Goal: Task Accomplishment & Management: Manage account settings

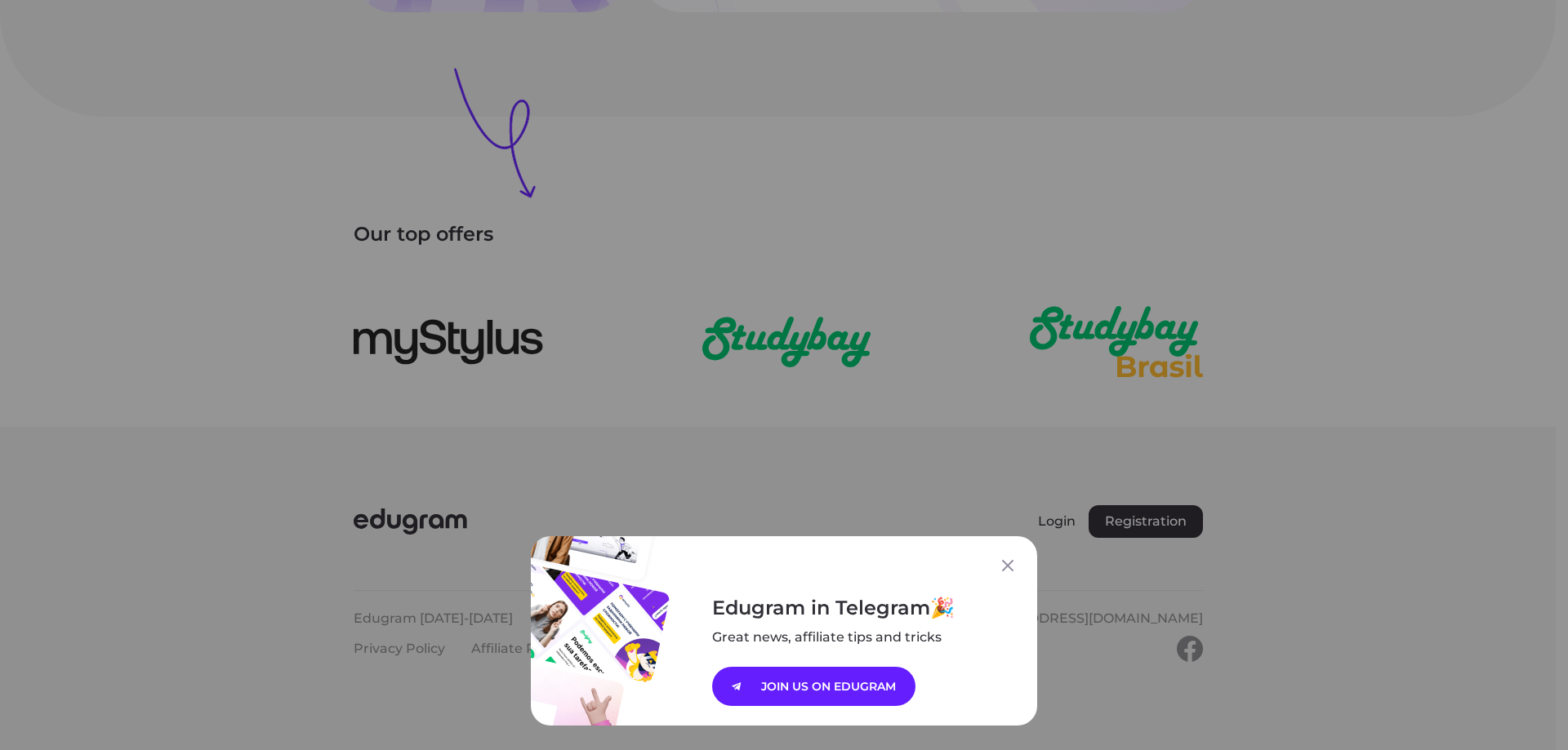
scroll to position [2288, 0]
click at [998, 568] on icon at bounding box center [1008, 565] width 20 height 20
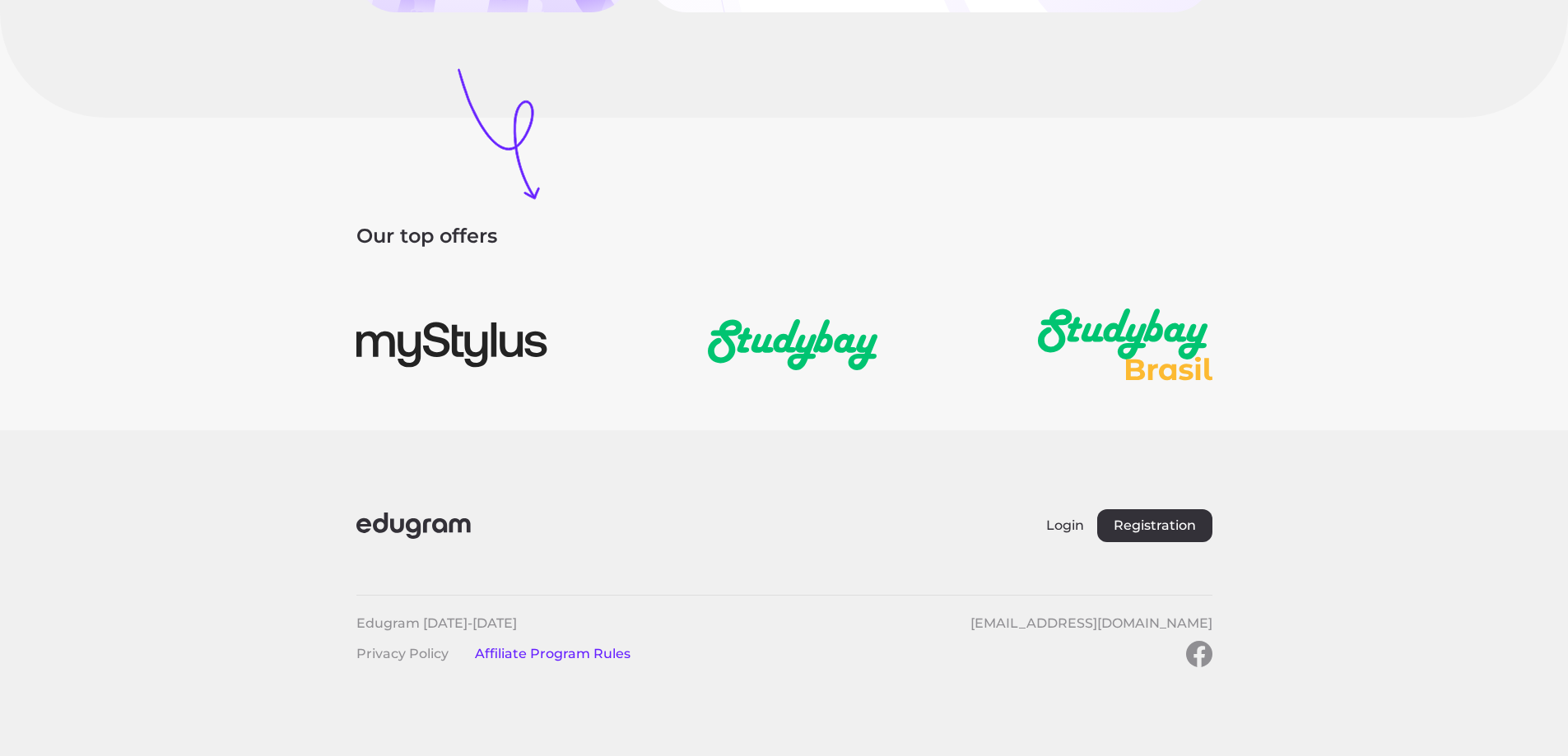
click at [531, 656] on link "Affiliate Program Rules" at bounding box center [552, 654] width 156 height 16
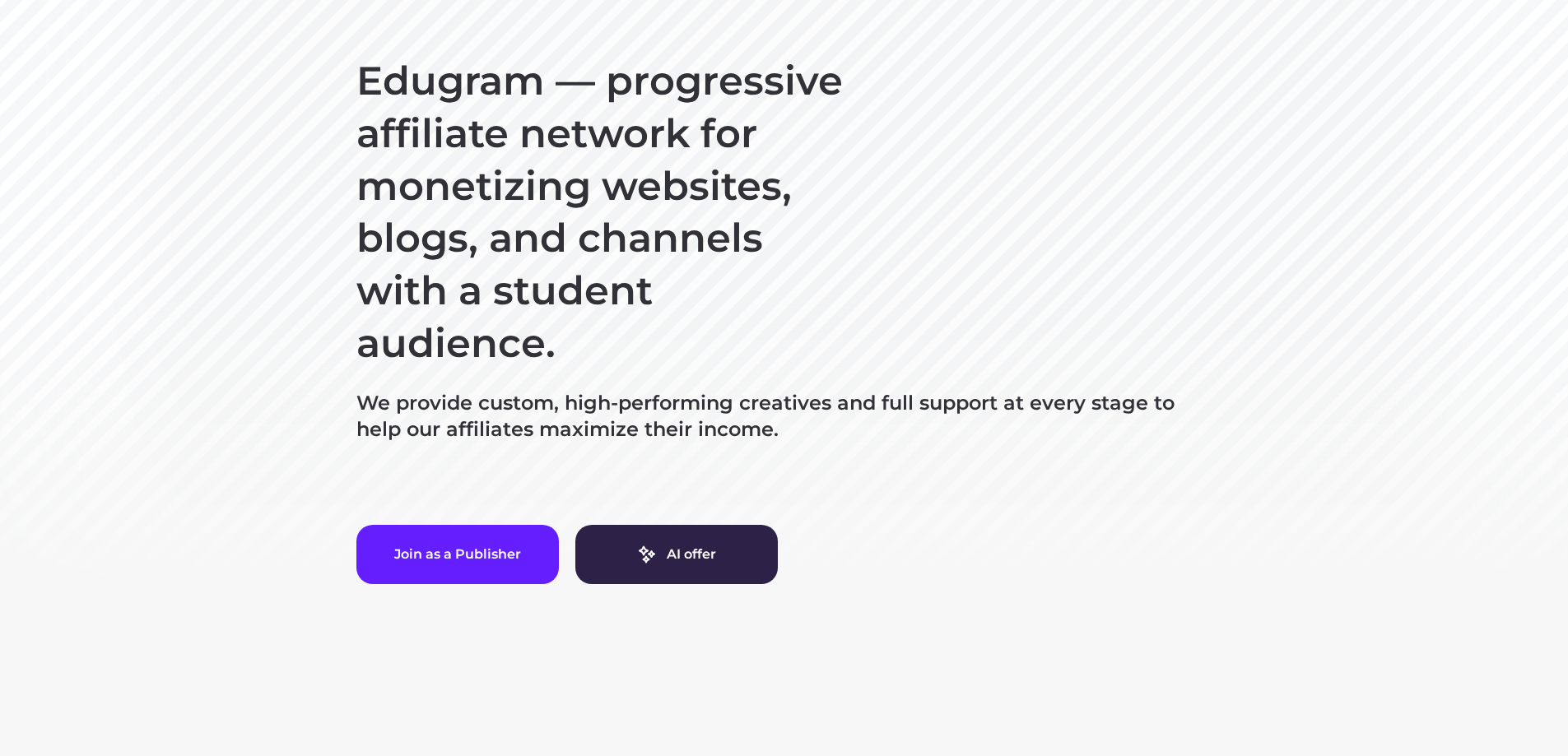
scroll to position [84, 0]
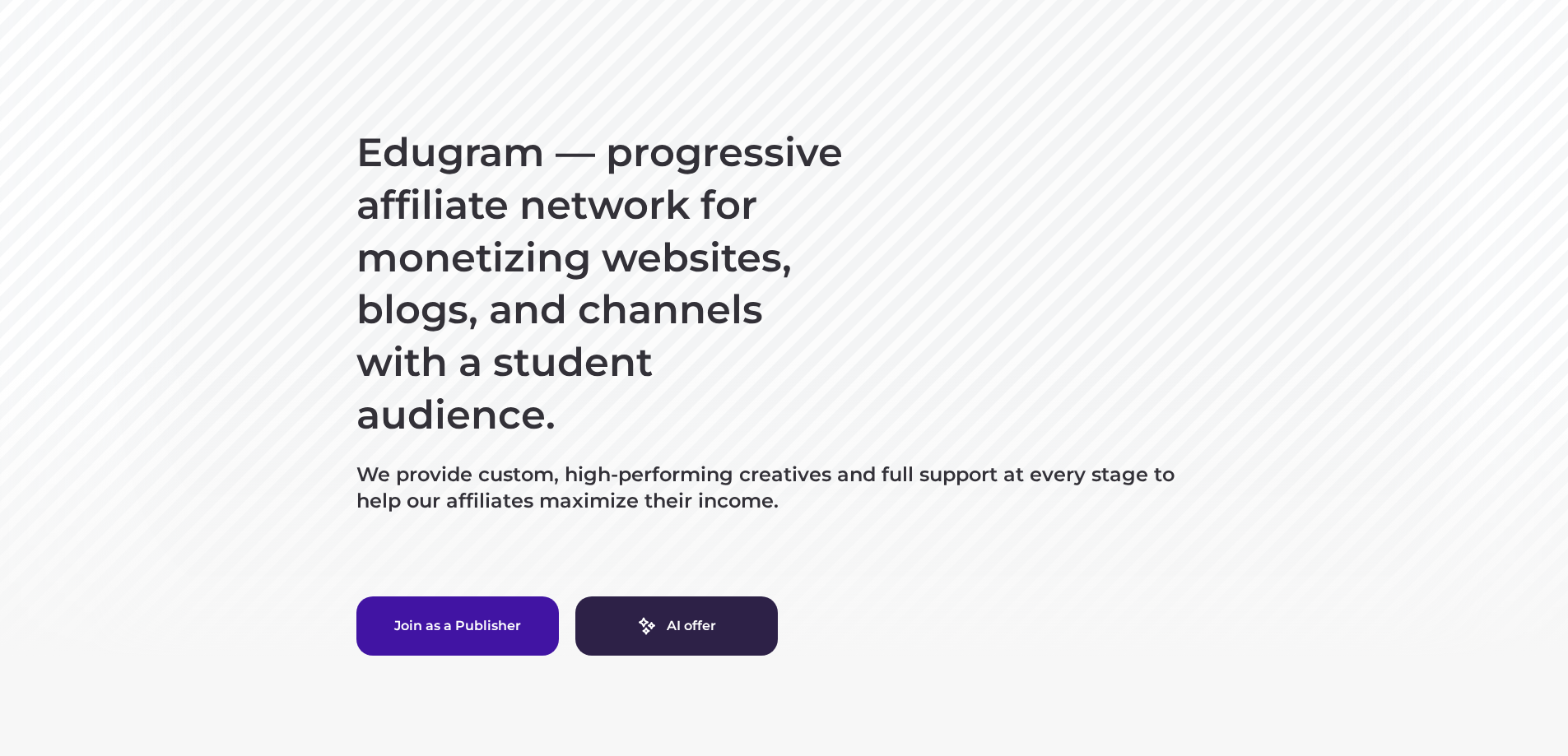
click at [473, 624] on button "Join as a Publisher" at bounding box center [458, 626] width 203 height 59
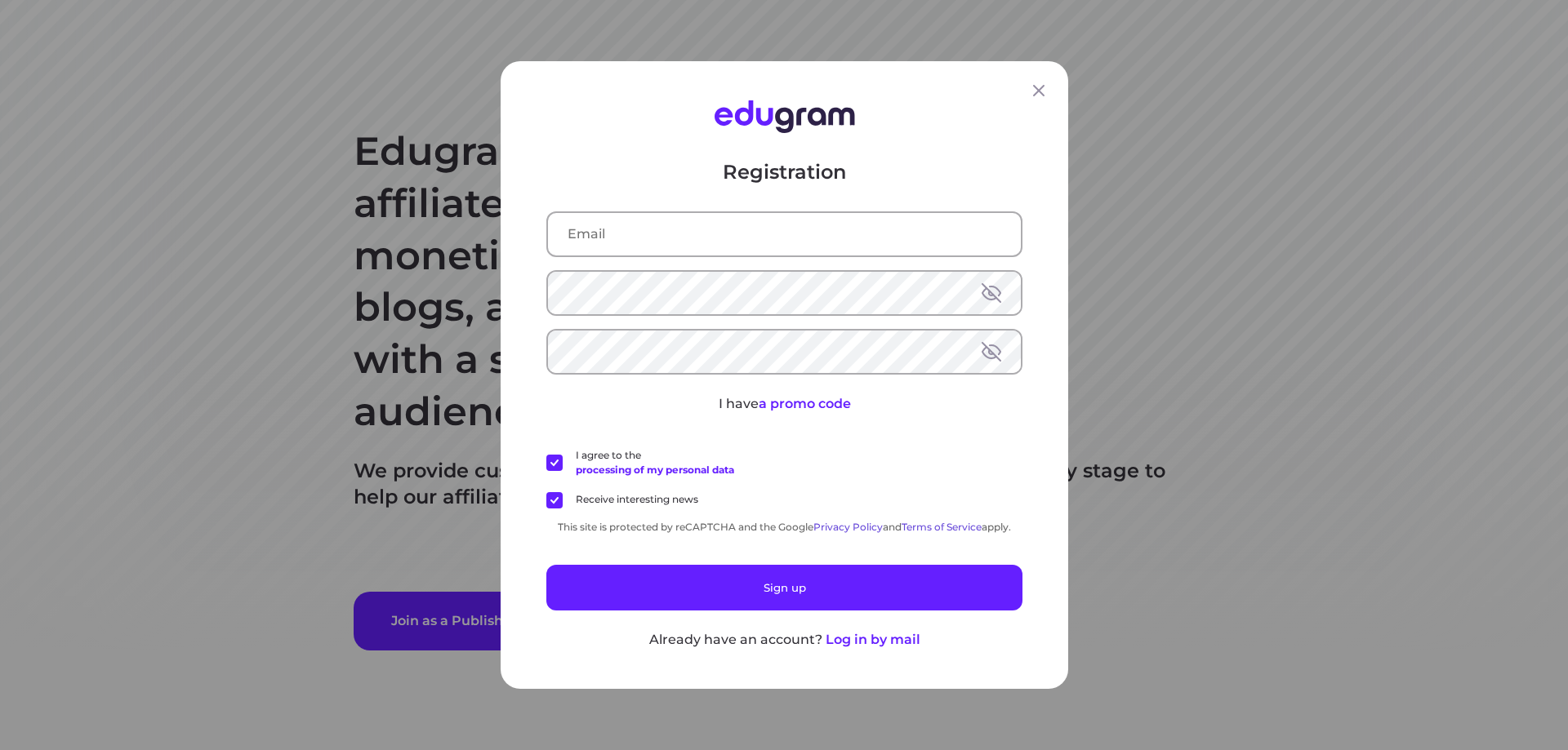
type input "priti@centurymedia360.com"
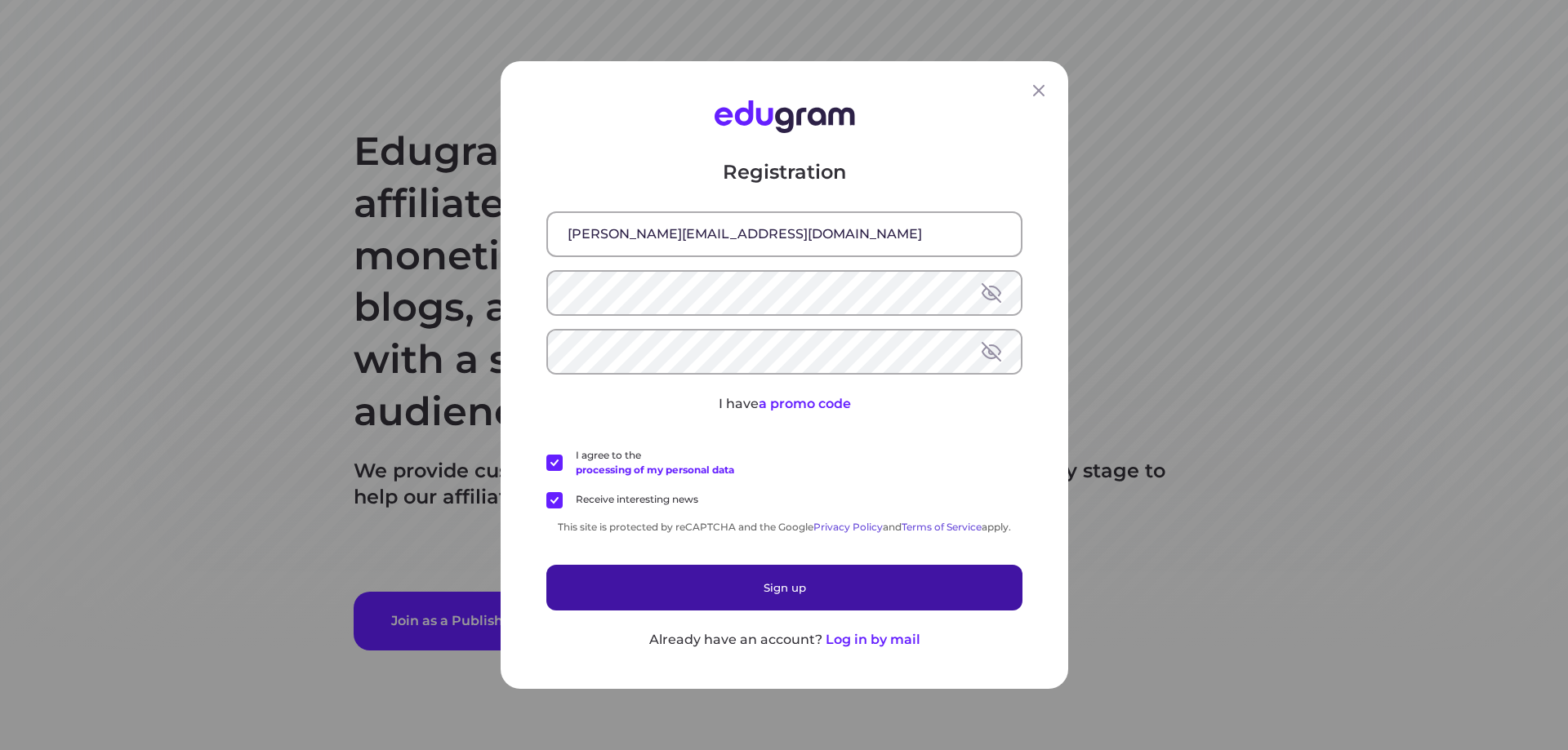
click at [667, 589] on button "Sign up" at bounding box center [784, 588] width 476 height 46
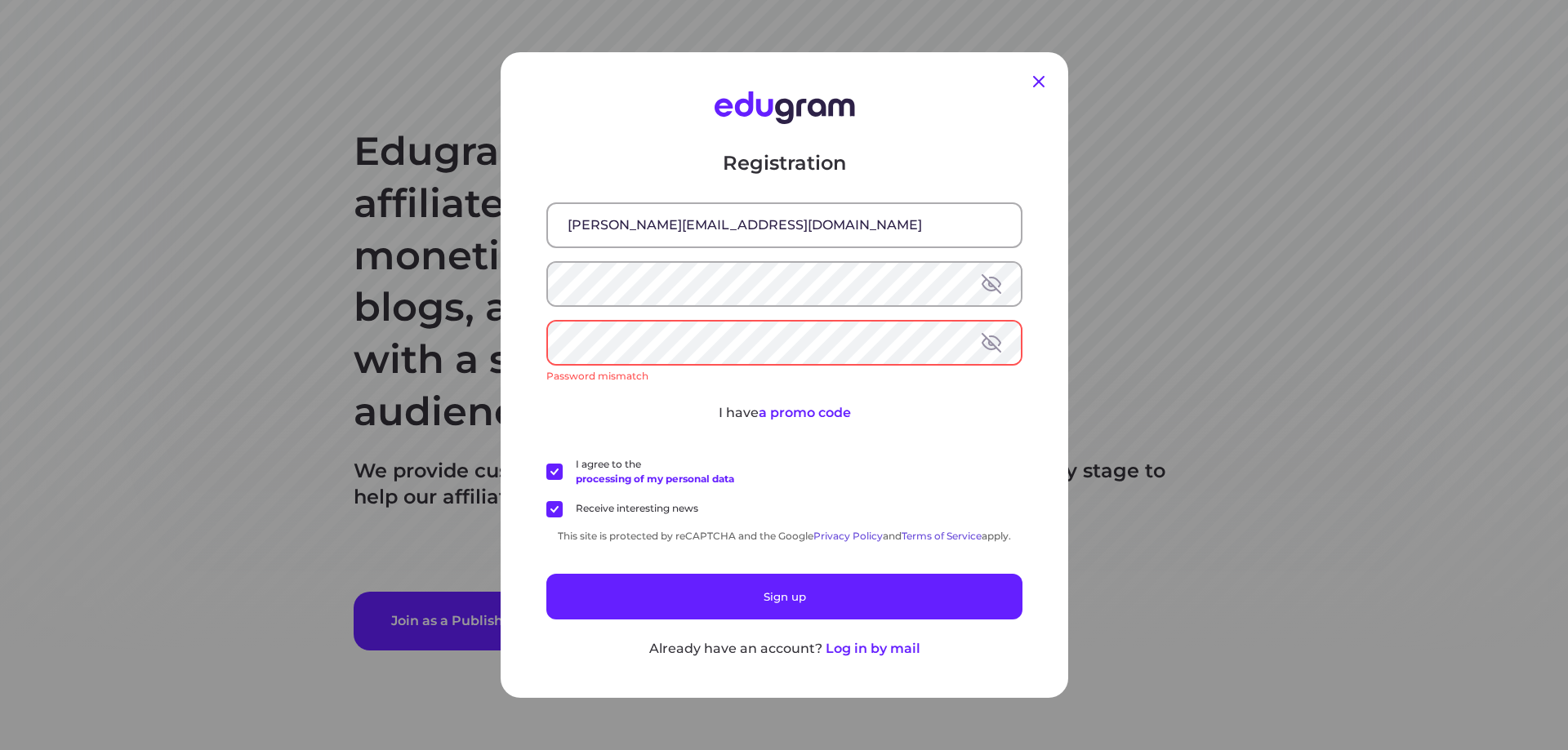
click at [1036, 87] on icon at bounding box center [1039, 82] width 20 height 20
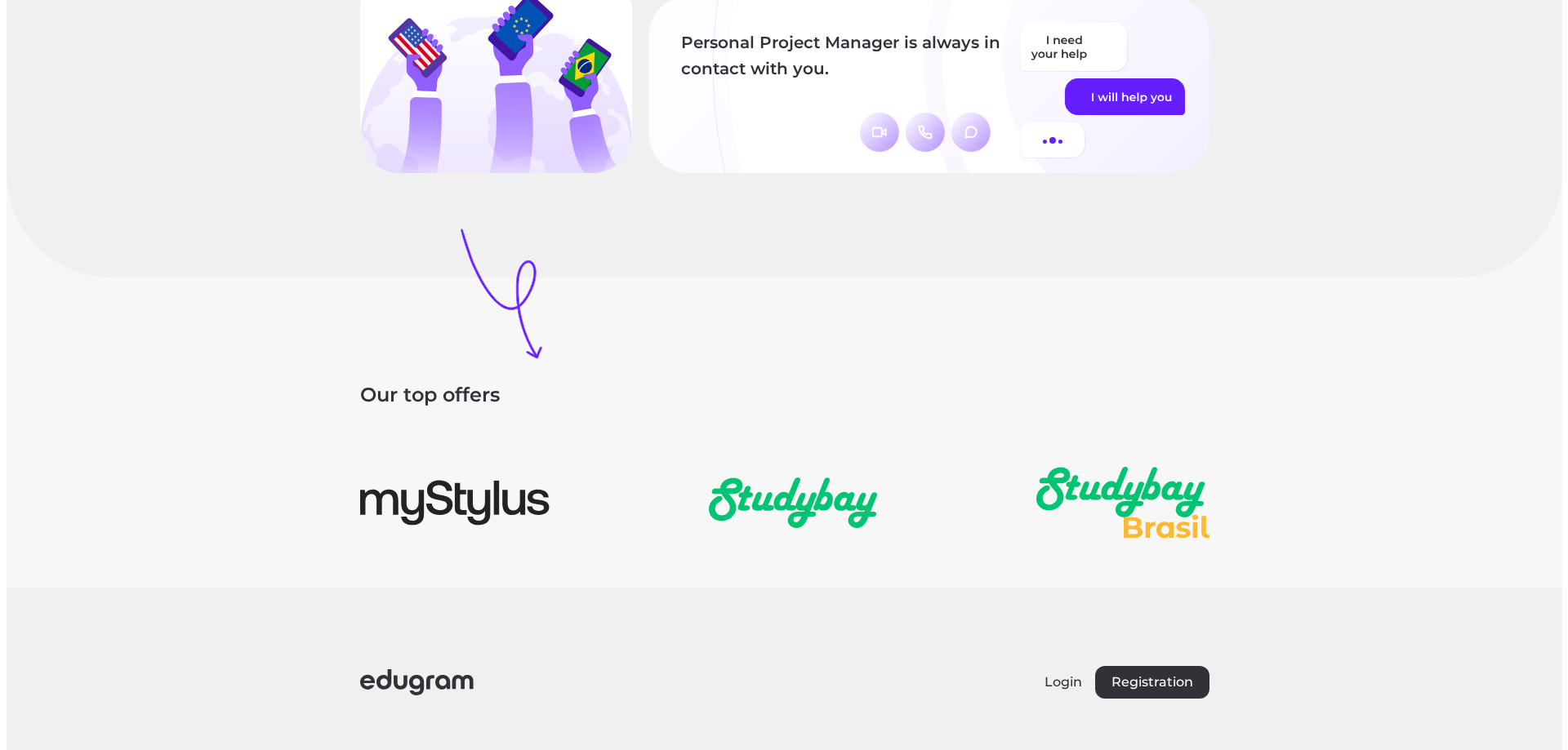
scroll to position [2288, 0]
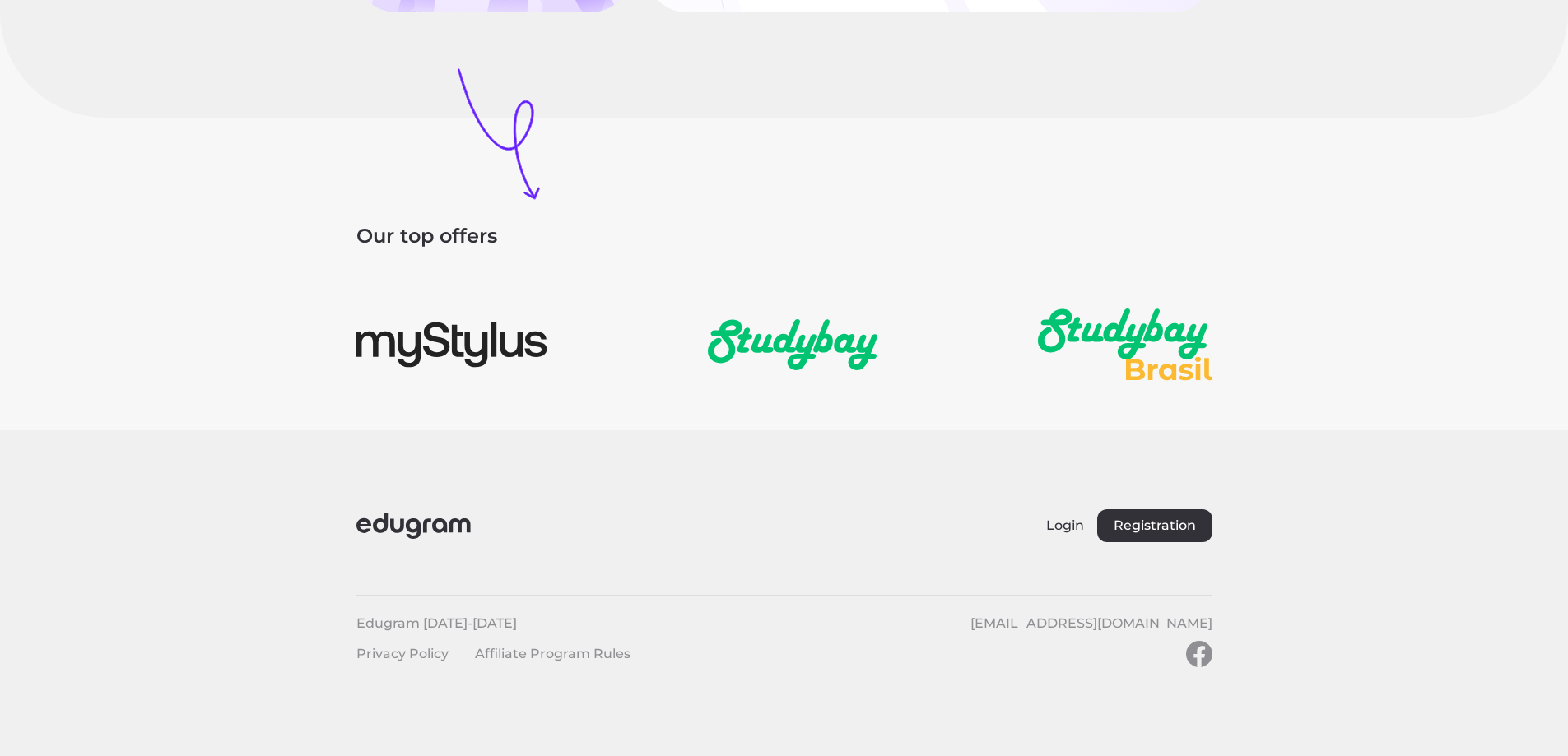
click at [682, 475] on footer "Login Registration Edugram 2014-2025 support@edugram.com Privacy Policy Affilia…" at bounding box center [784, 593] width 1568 height 326
click at [1141, 522] on button "Registration" at bounding box center [1155, 526] width 115 height 32
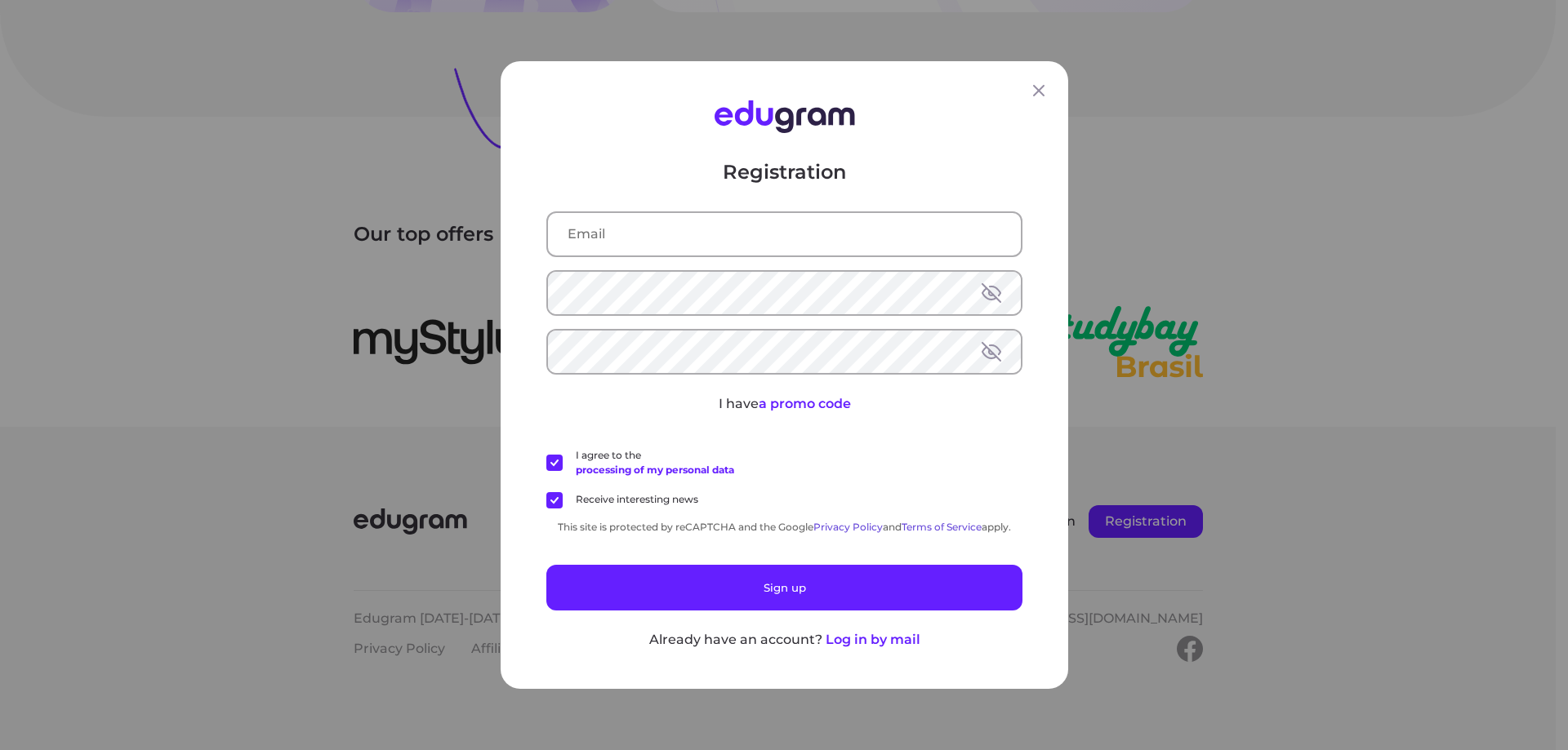
type input "[PERSON_NAME][EMAIL_ADDRESS][DOMAIN_NAME]"
click at [985, 296] on button at bounding box center [992, 293] width 20 height 20
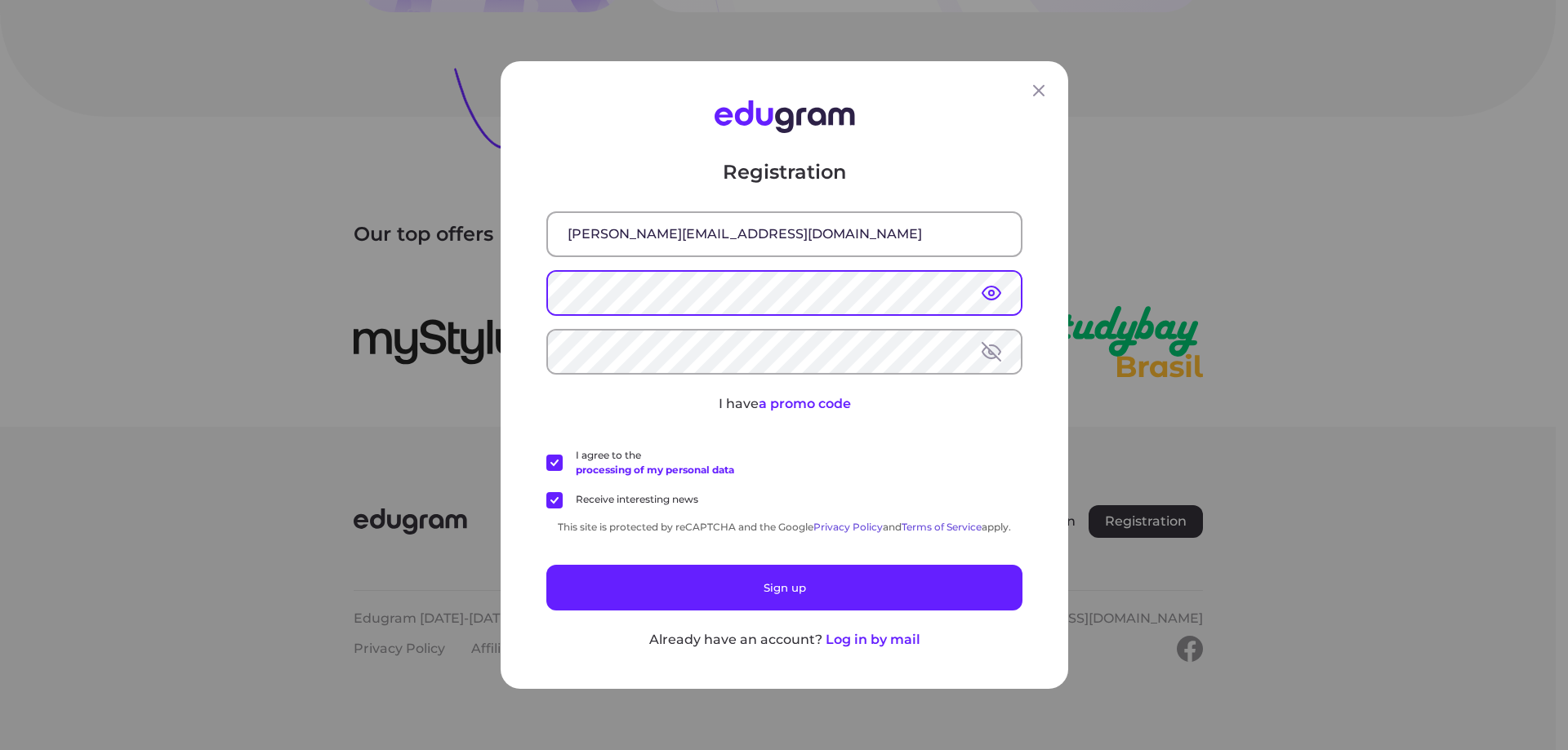
click at [291, 294] on div "Registration priti@centurymedia360.com I have a promo code I agree to the proce…" at bounding box center [784, 375] width 1568 height 750
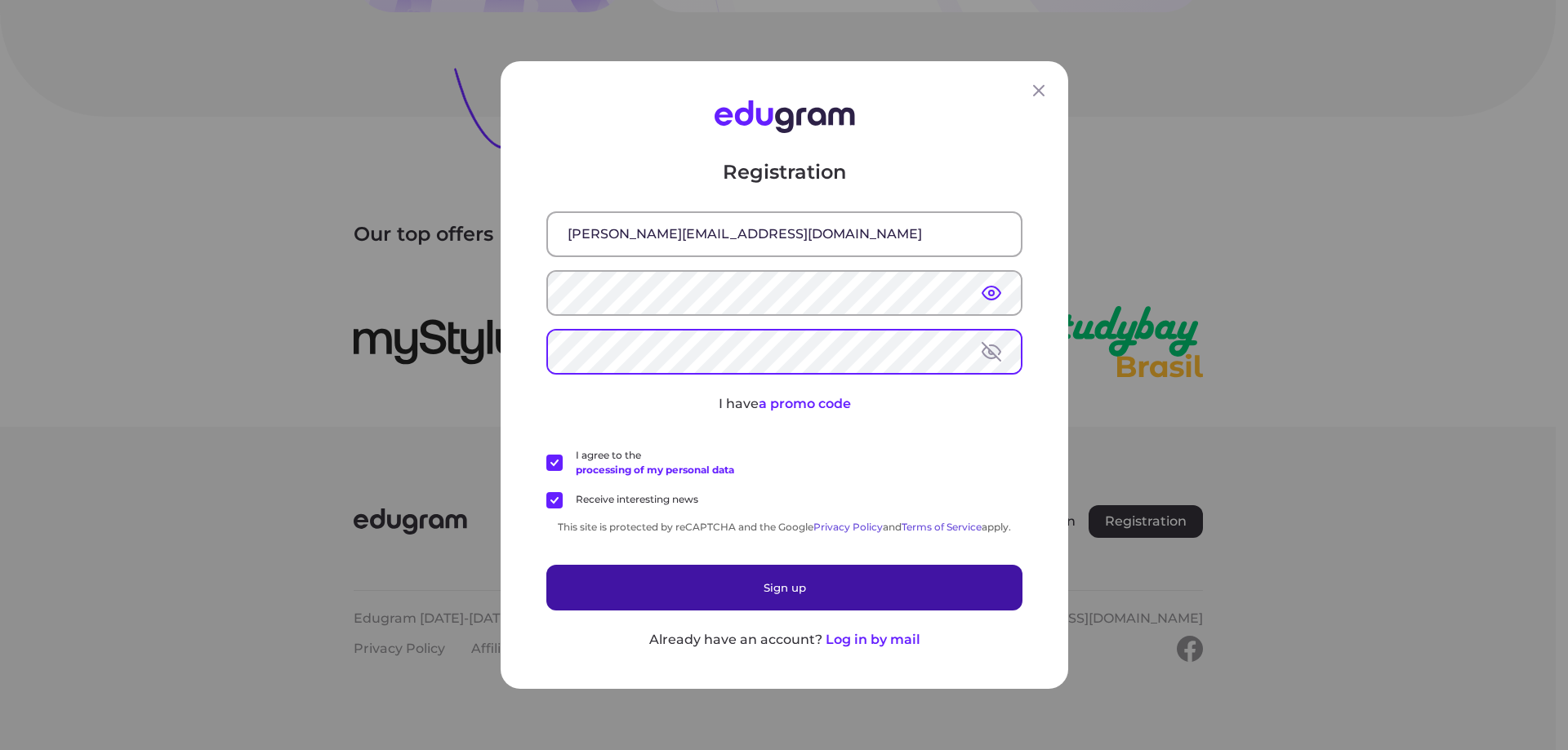
click at [736, 590] on button "Sign up" at bounding box center [784, 588] width 476 height 46
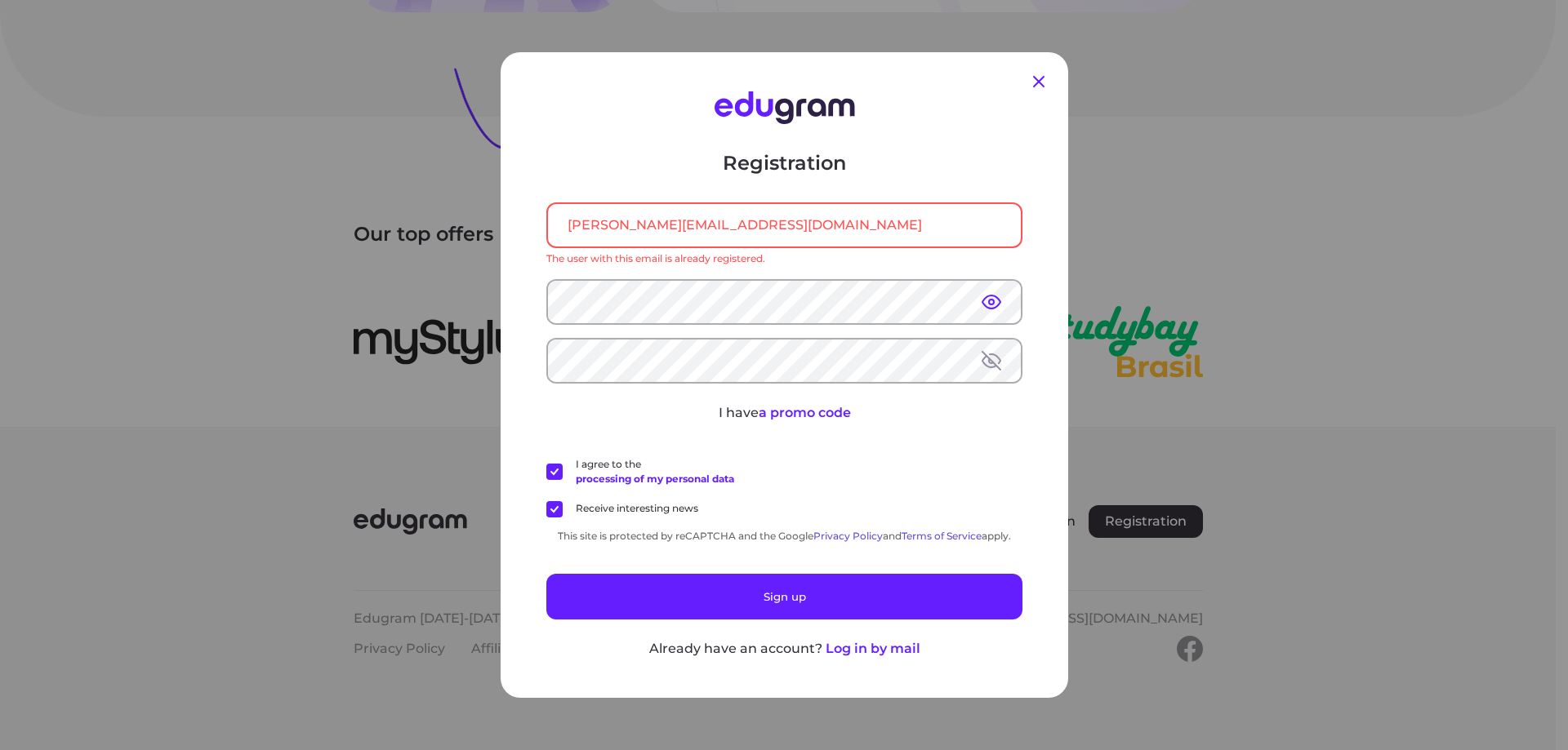
click at [1033, 86] on icon at bounding box center [1039, 82] width 20 height 20
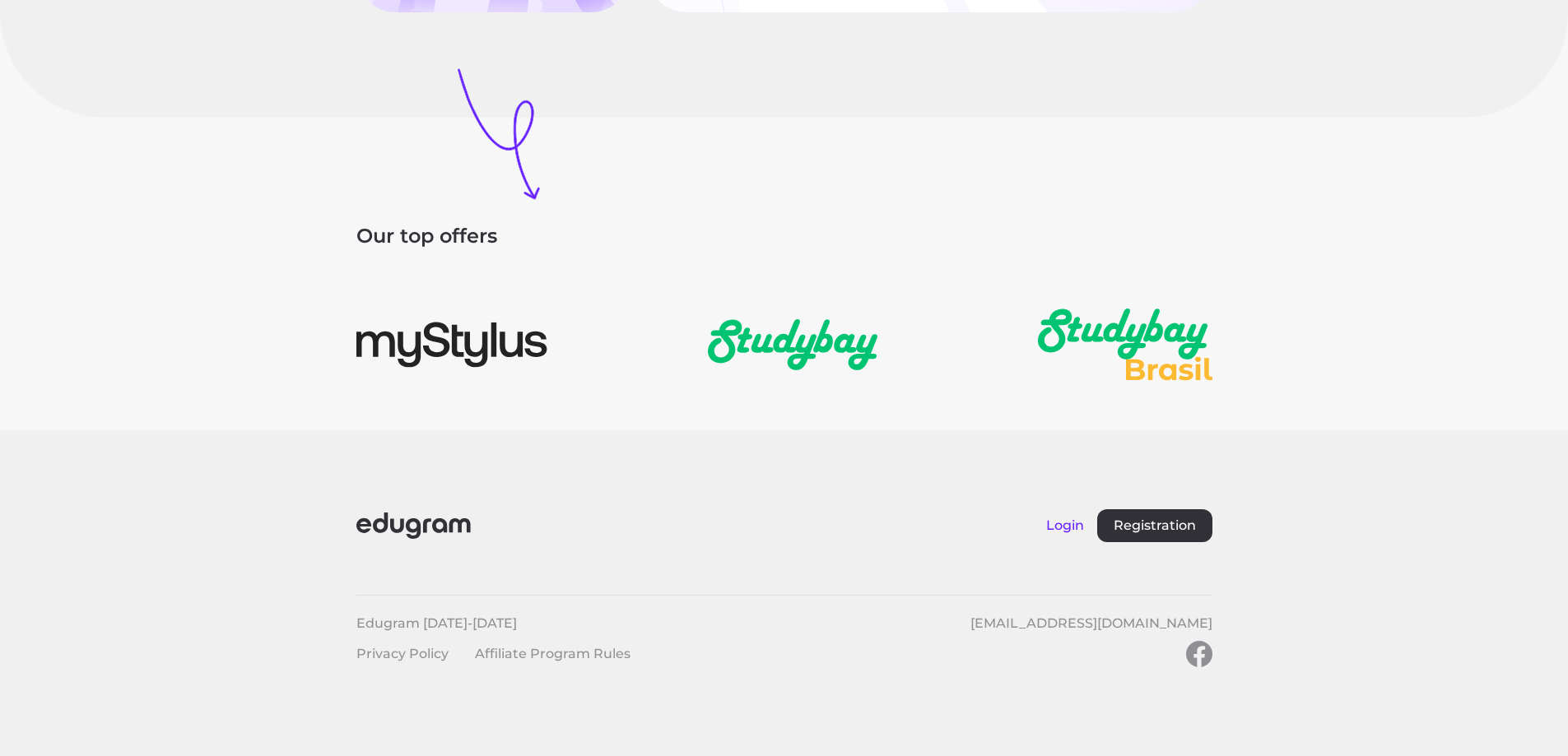
click at [1047, 534] on button "Login" at bounding box center [1065, 526] width 37 height 16
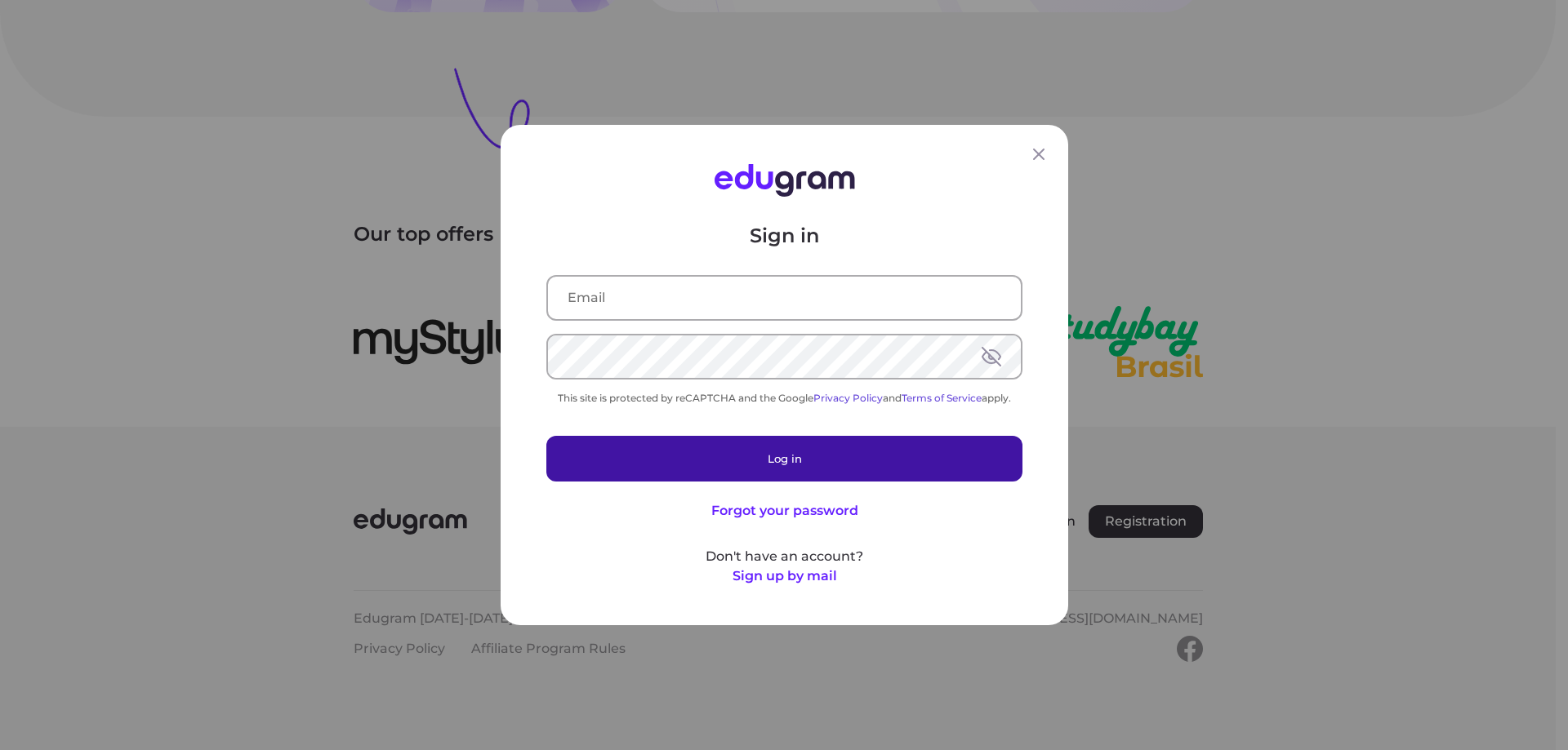
type input "priti@centurymedia360.com"
click at [861, 471] on button "Log in" at bounding box center [784, 459] width 476 height 46
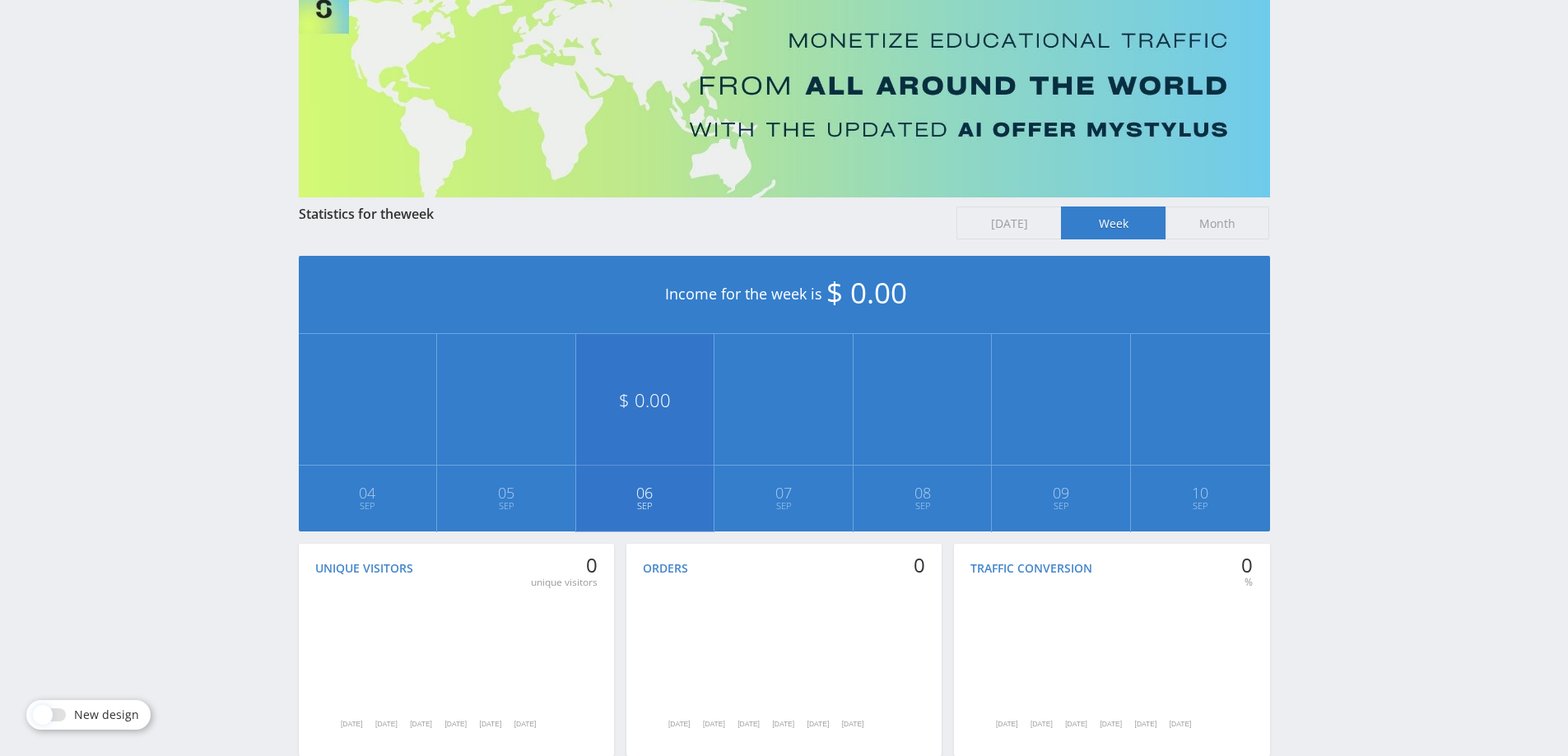
scroll to position [220, 0]
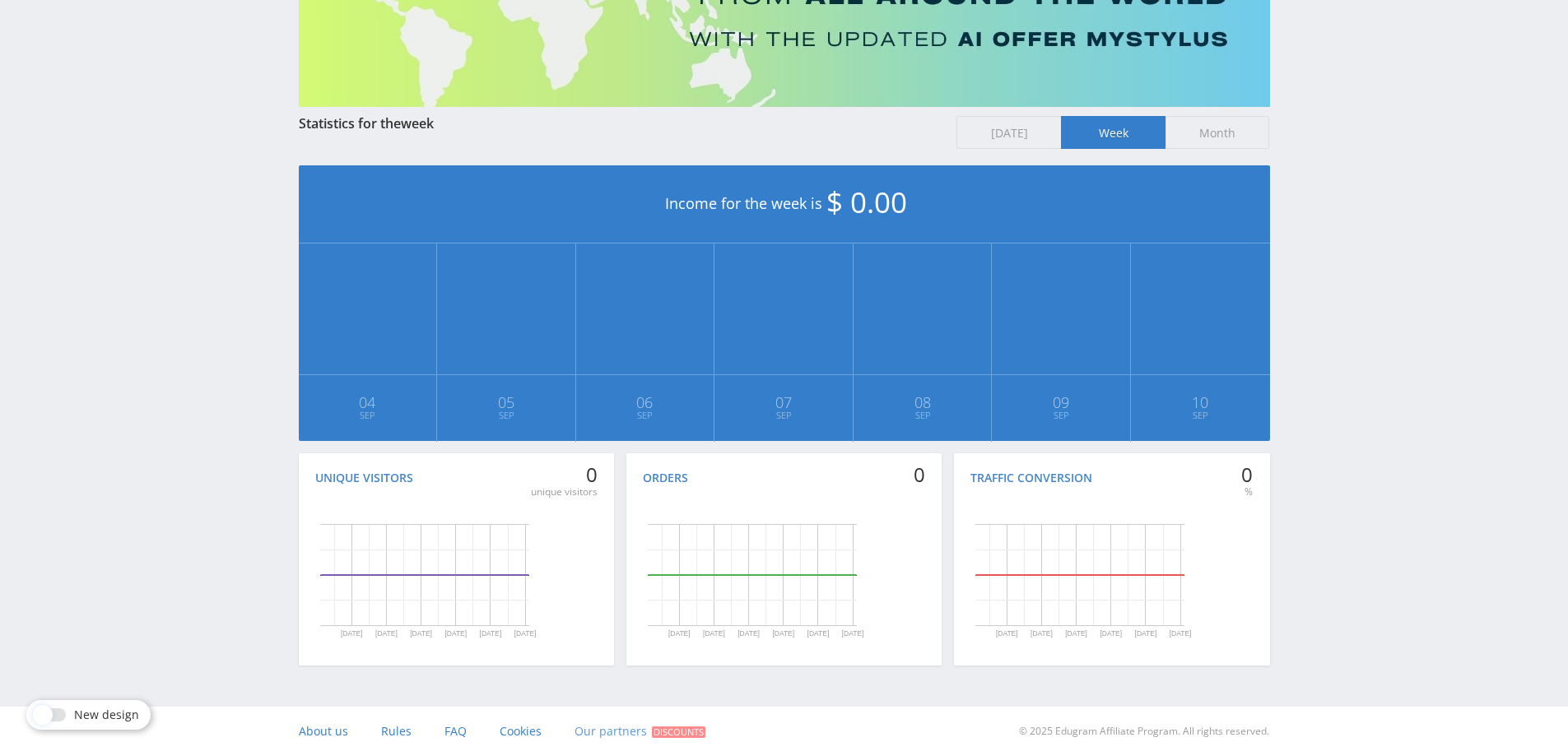
click at [615, 728] on span "Our partners" at bounding box center [611, 731] width 73 height 16
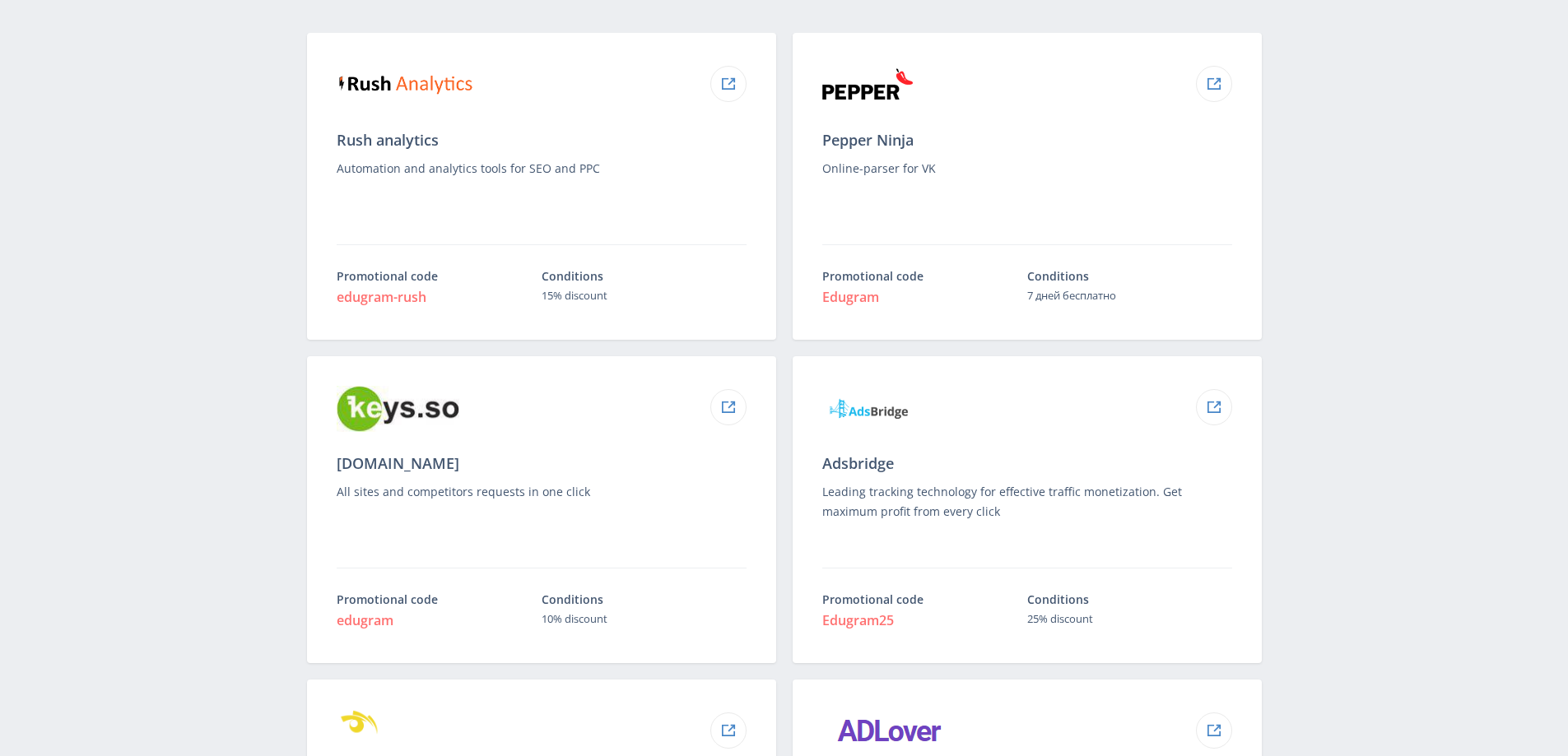
scroll to position [659, 0]
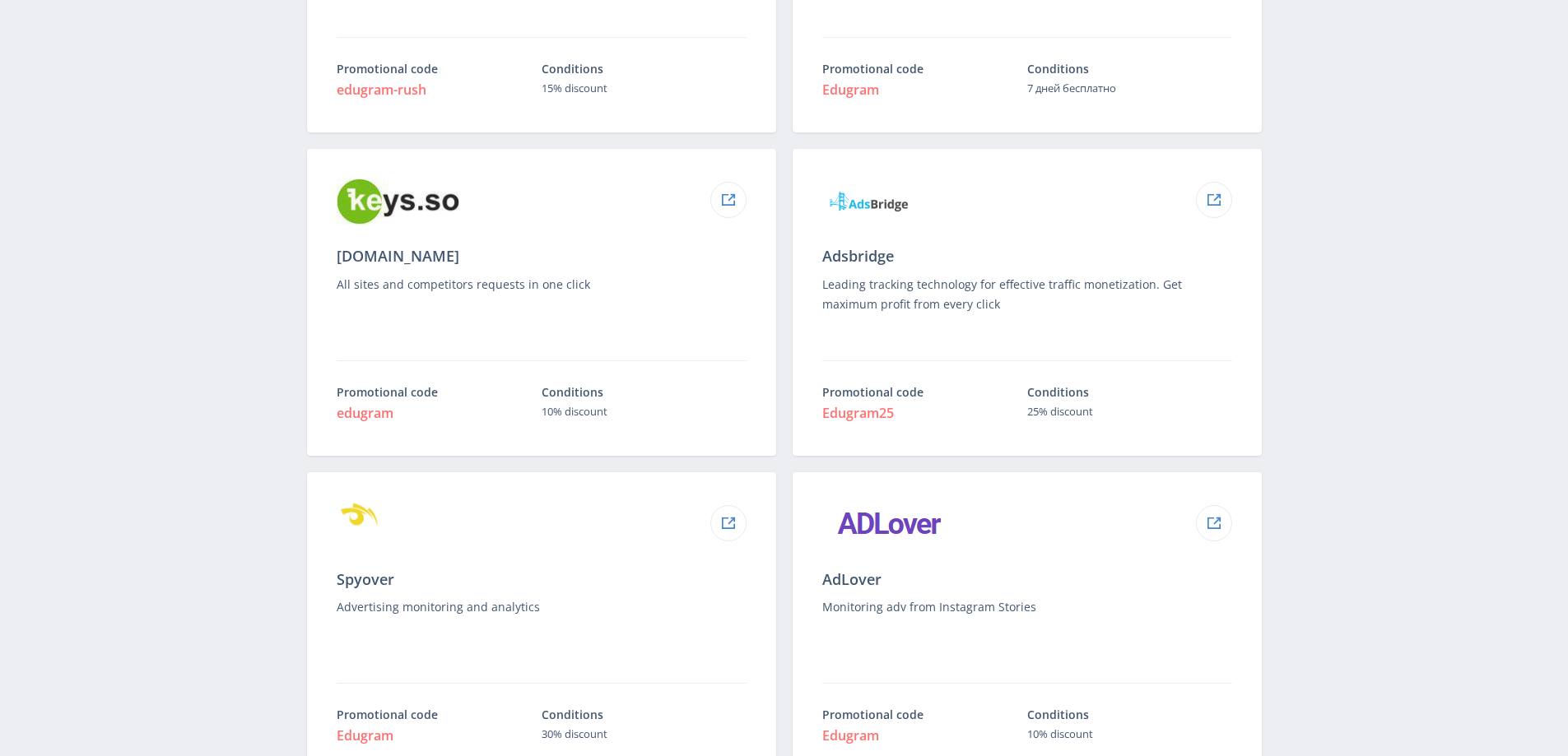
drag, startPoint x: 375, startPoint y: 252, endPoint x: 333, endPoint y: 255, distance: 42.1
click at [333, 255] on div "Keys.so All sites and competitors requests in one click Promotional code edugra…" at bounding box center [541, 302] width 470 height 307
copy p "Keys.so"
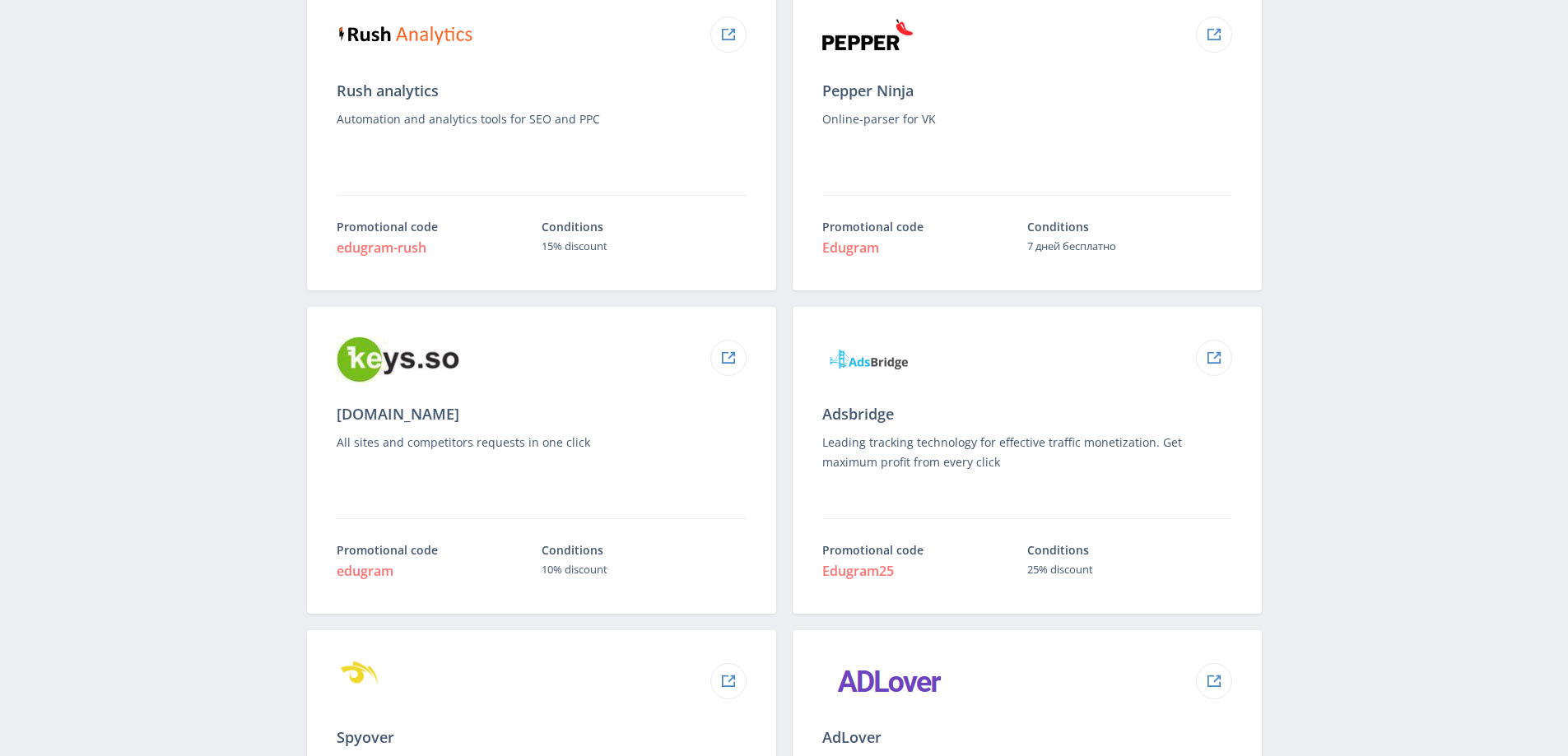
scroll to position [494, 0]
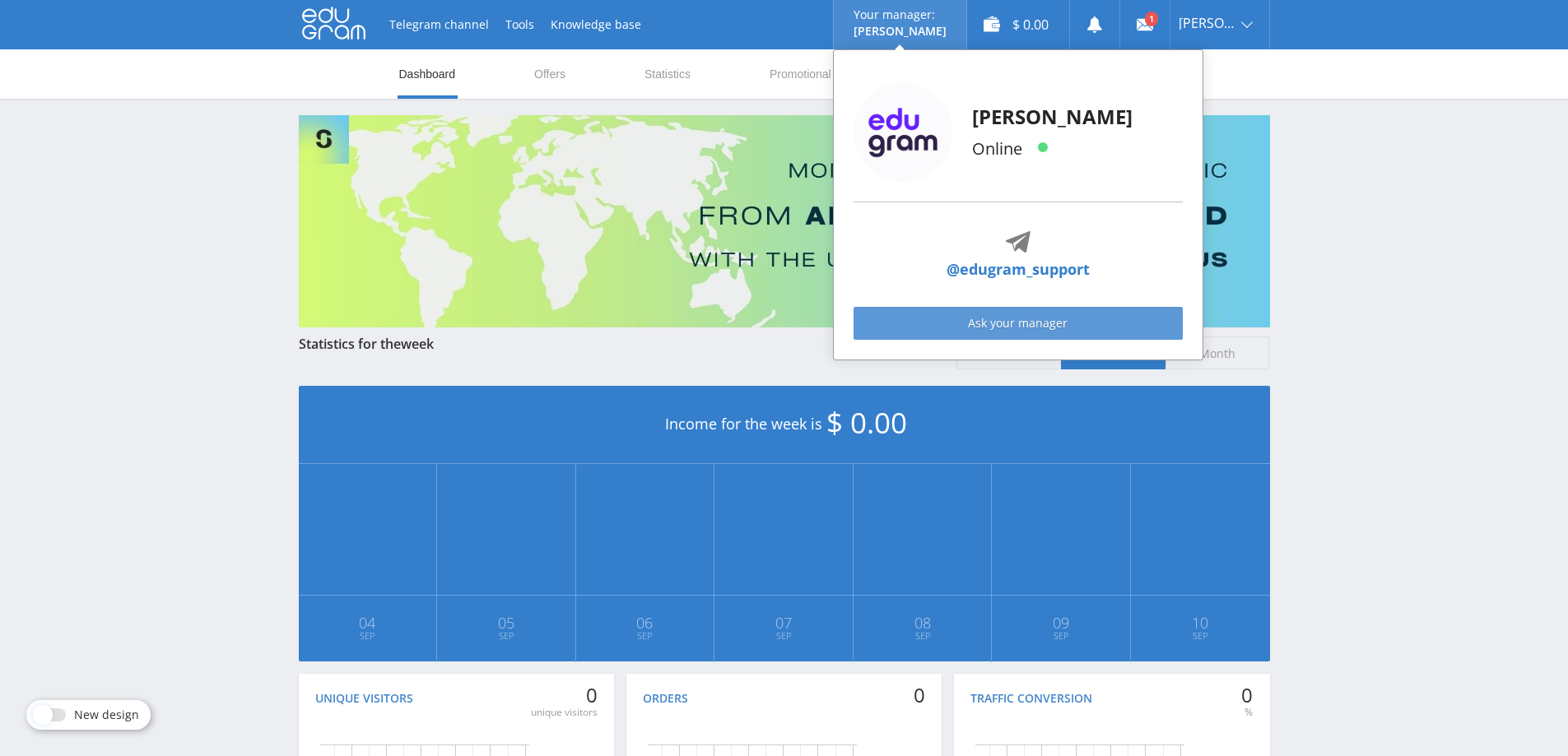
click at [1025, 319] on link "Ask your manager" at bounding box center [1018, 323] width 329 height 32
click at [1035, 329] on link "Ask your manager" at bounding box center [1018, 323] width 329 height 32
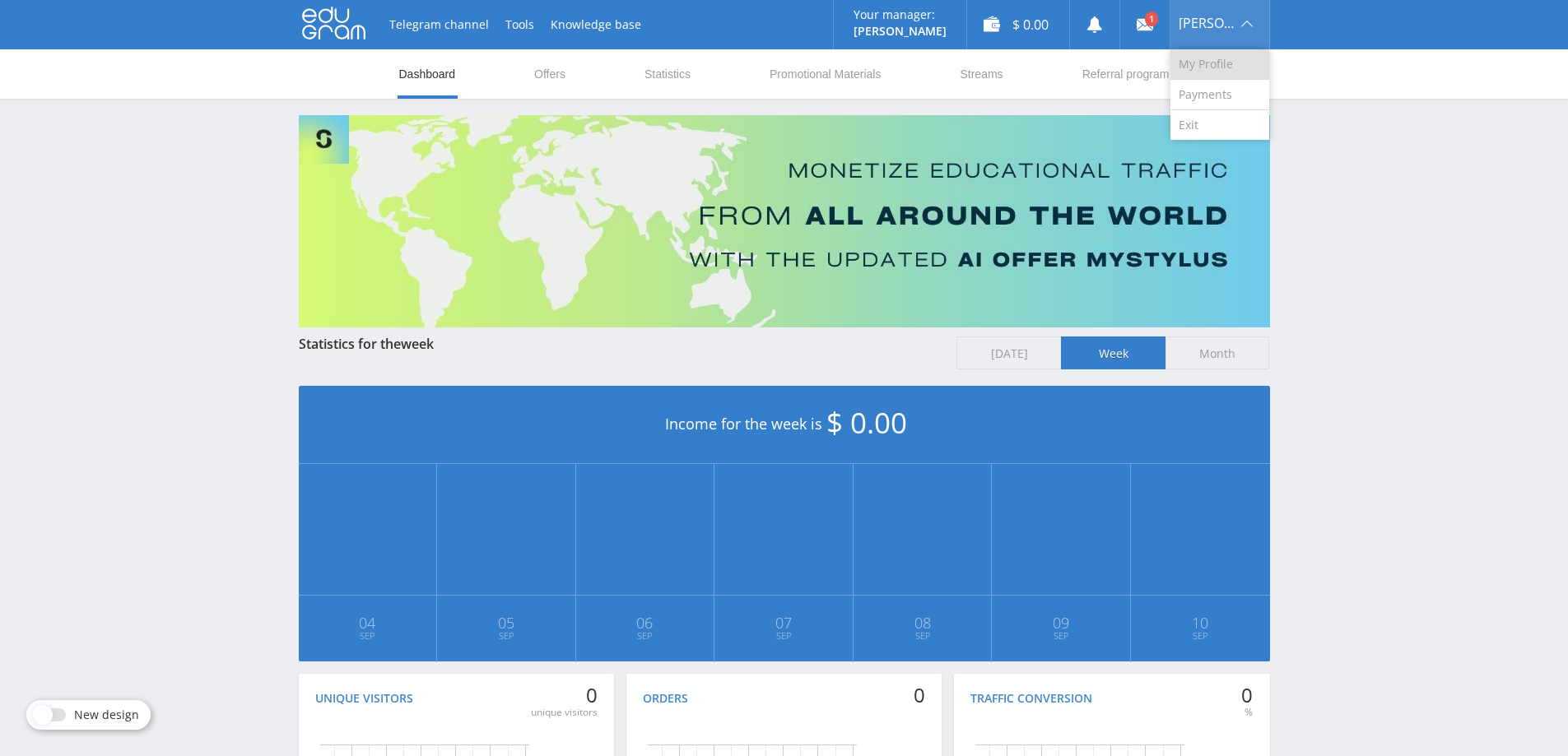
click at [1236, 52] on link "My Profile" at bounding box center [1220, 64] width 98 height 31
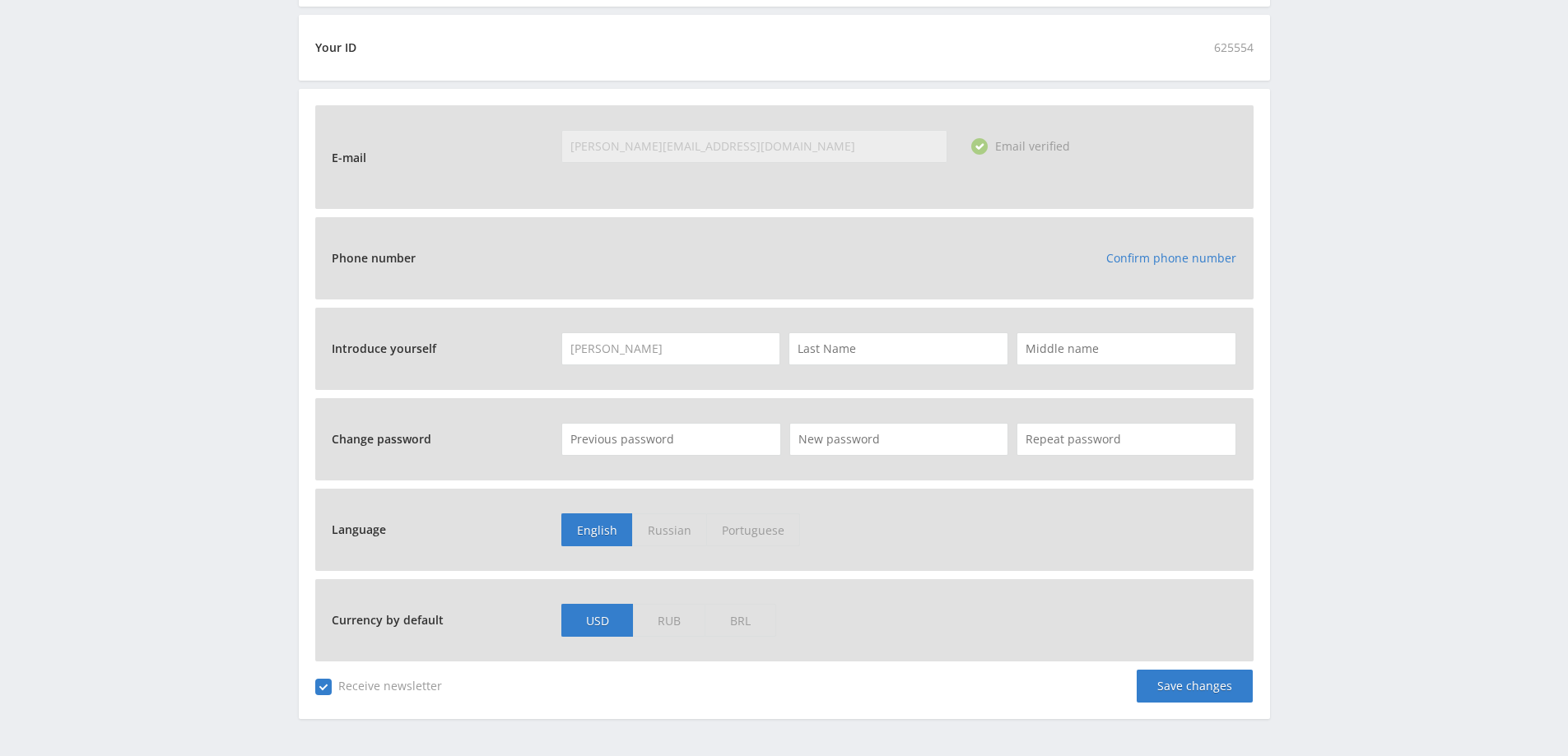
scroll to position [494, 0]
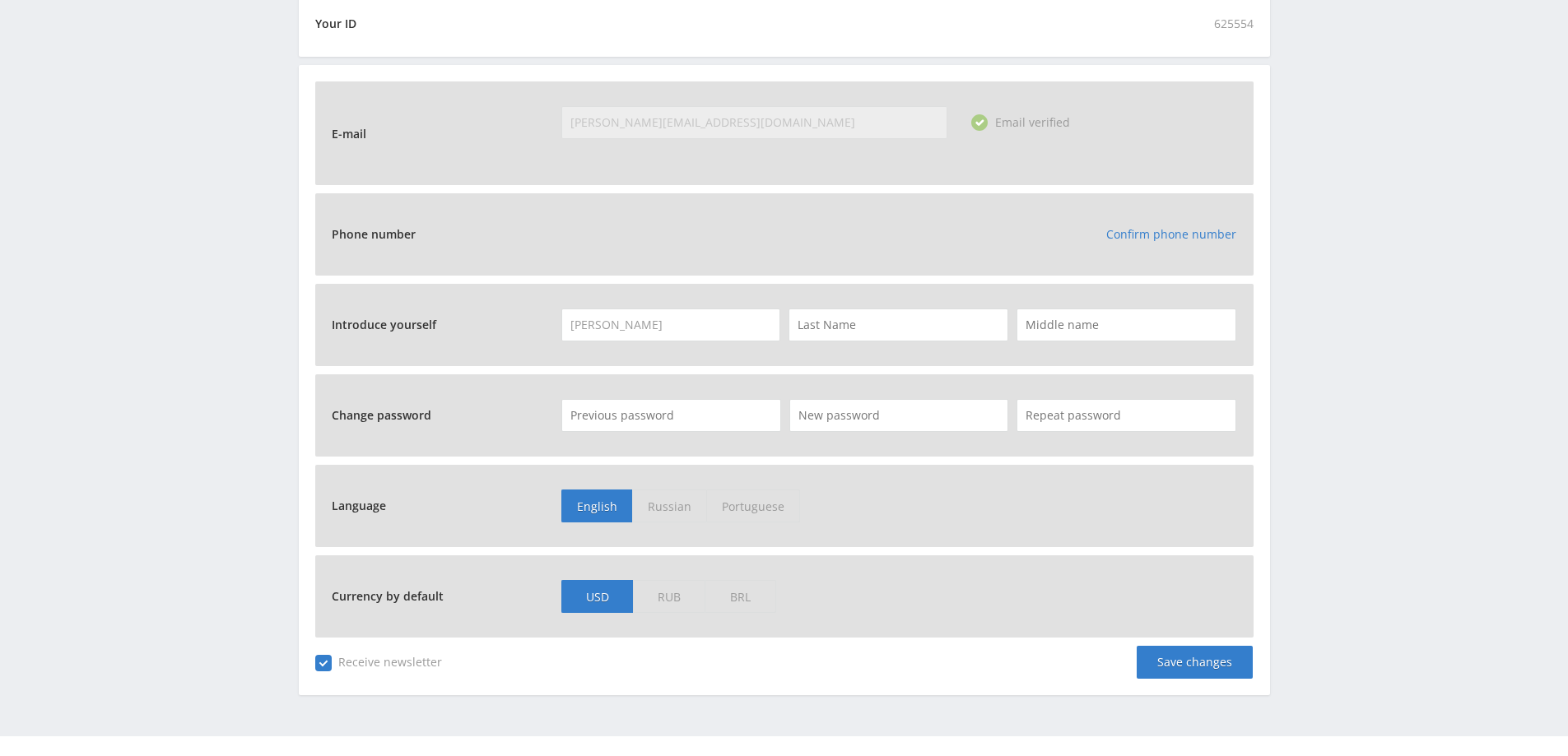
drag, startPoint x: 765, startPoint y: 128, endPoint x: 581, endPoint y: 145, distance: 184.8
click at [582, 132] on div "priti@centurymedia360.com" at bounding box center [754, 122] width 386 height 32
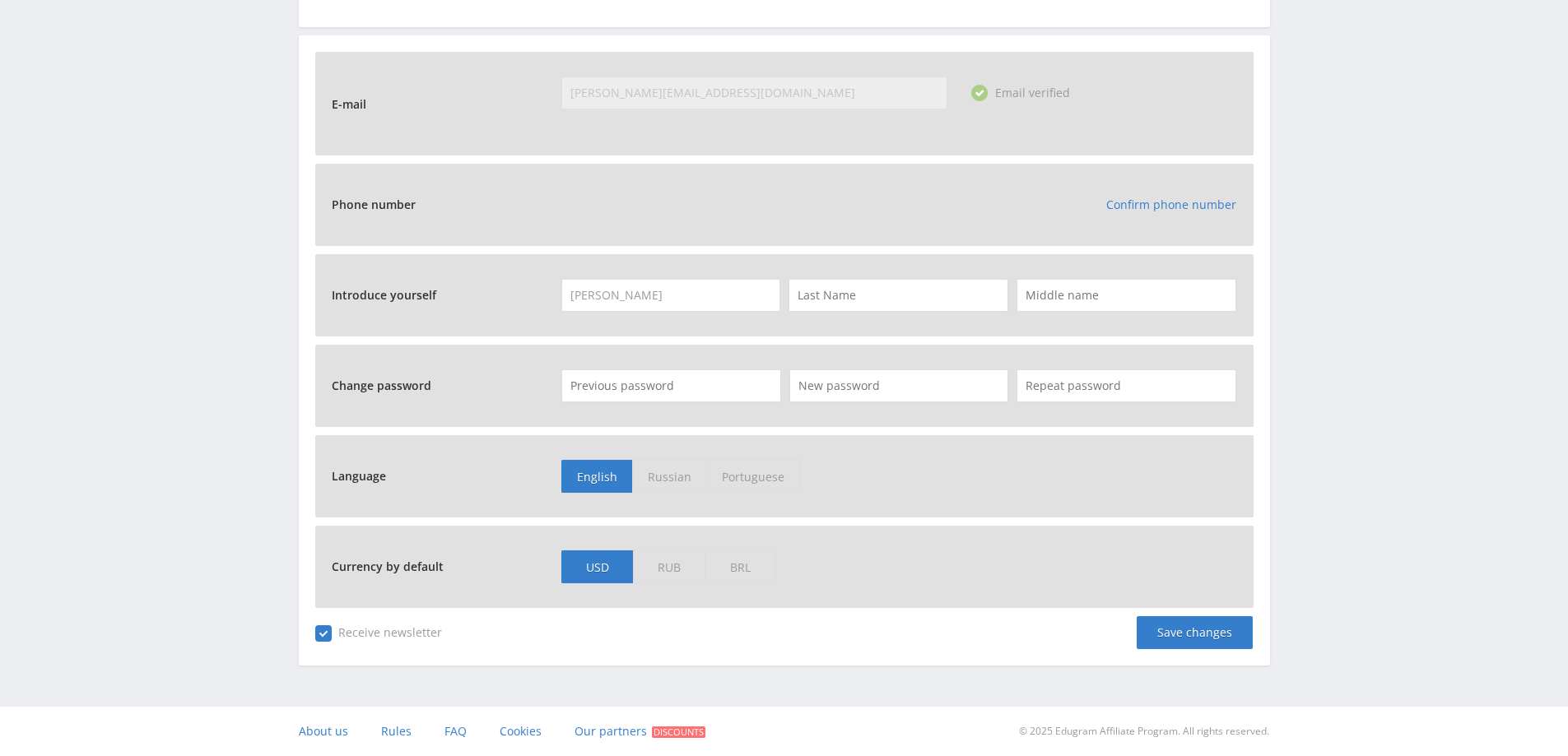
scroll to position [0, 0]
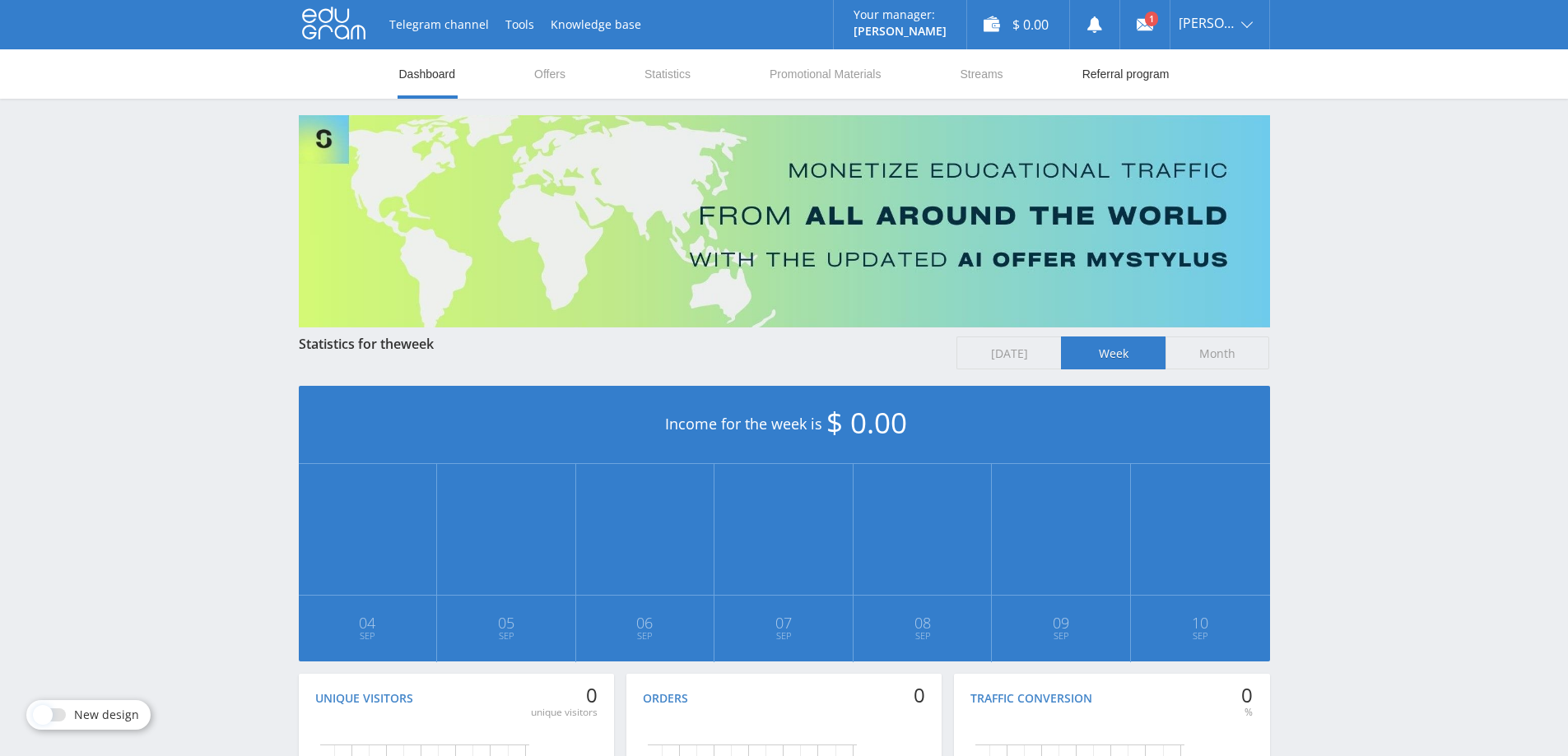
click at [1113, 79] on link "Referral program" at bounding box center [1126, 74] width 91 height 49
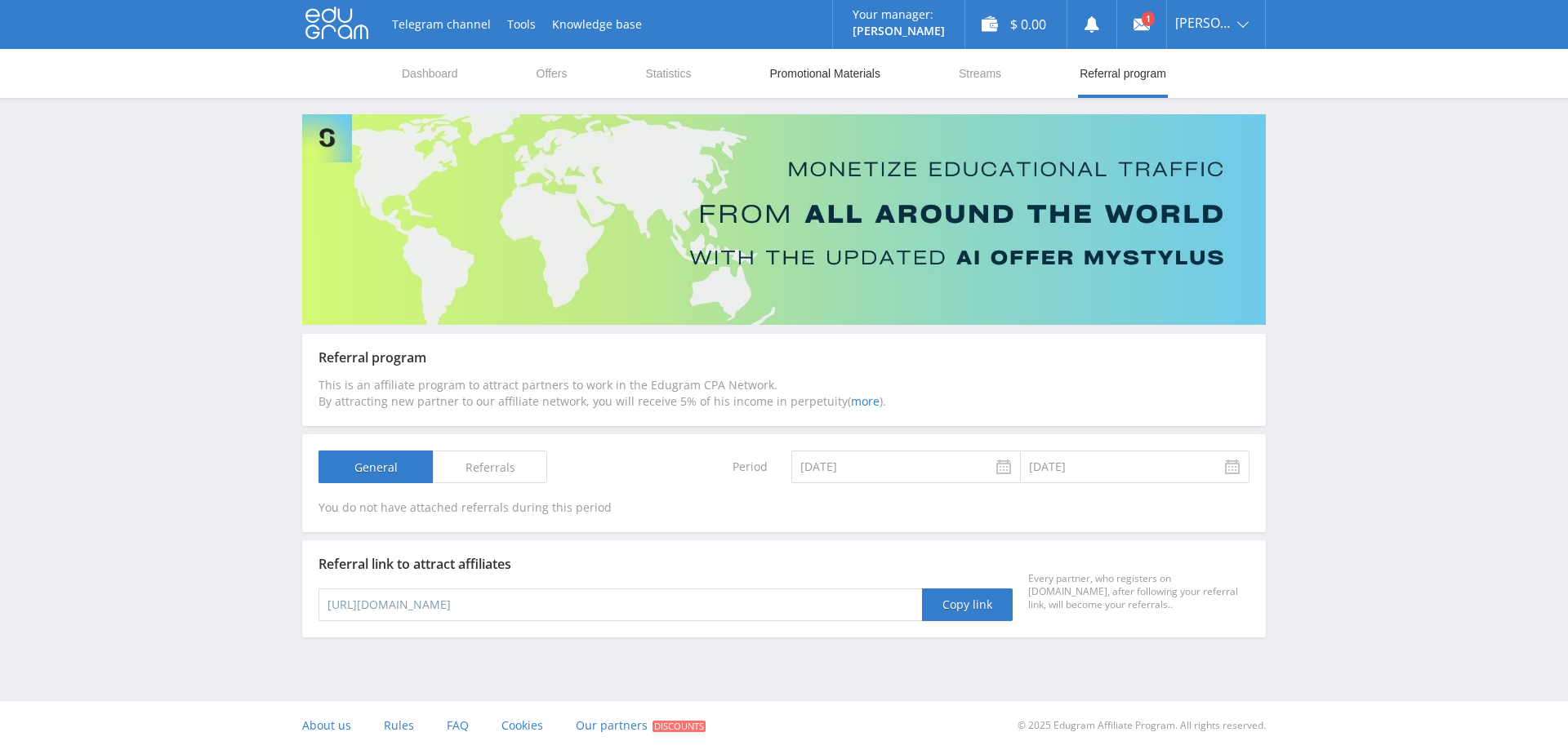
click at [871, 73] on link "Promotional Materials" at bounding box center [826, 73] width 113 height 49
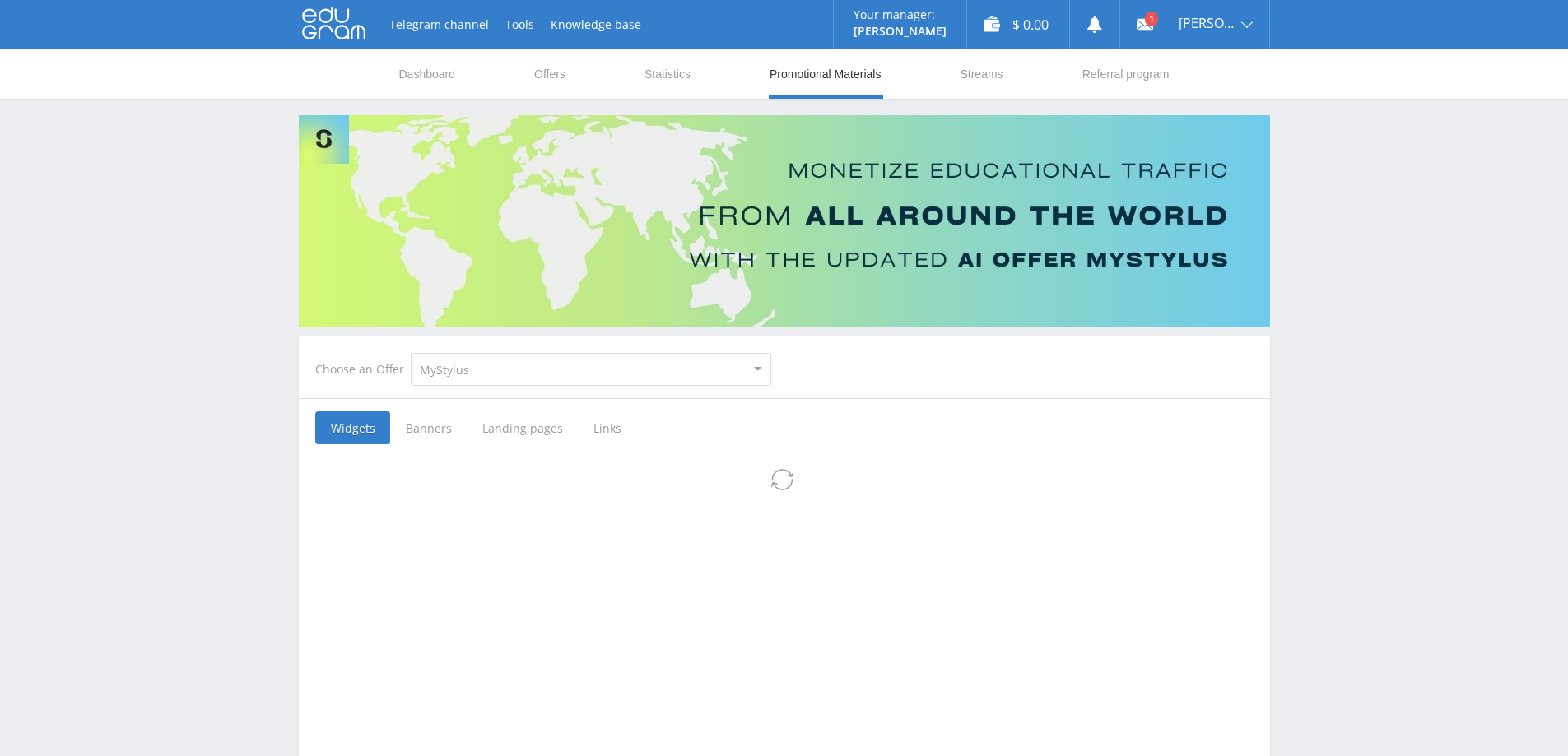
click at [573, 69] on nav "Dashboard Offers Statistics Promotional Materials Streams Referral program" at bounding box center [784, 74] width 774 height 49
click at [545, 73] on link "Offers" at bounding box center [549, 74] width 34 height 49
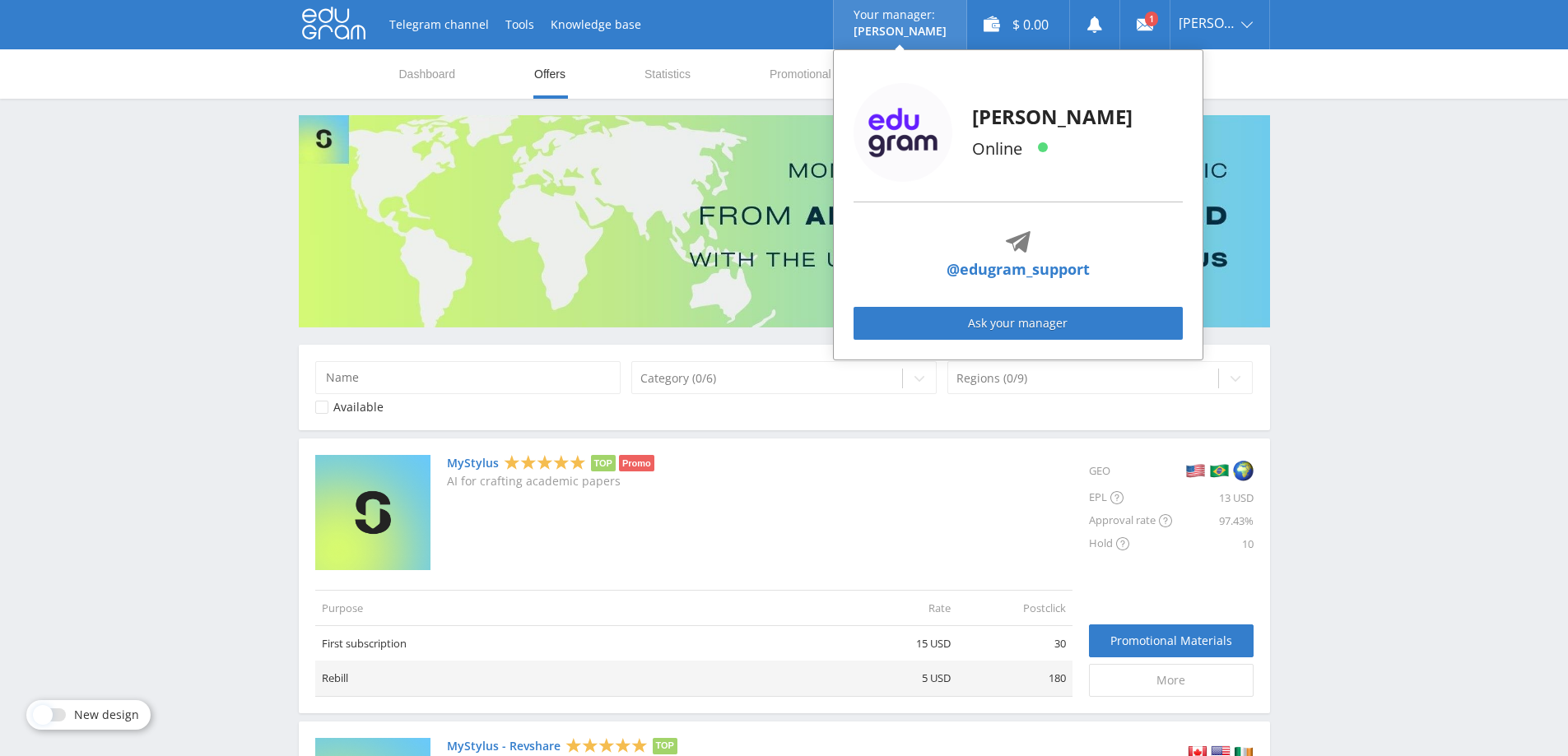
click at [1020, 123] on p "[PERSON_NAME]" at bounding box center [1052, 116] width 160 height 27
click at [1015, 153] on p "Online" at bounding box center [1052, 149] width 160 height 25
click at [1014, 153] on p "Online" at bounding box center [1052, 149] width 160 height 25
click at [1035, 158] on p "Online" at bounding box center [1052, 149] width 160 height 25
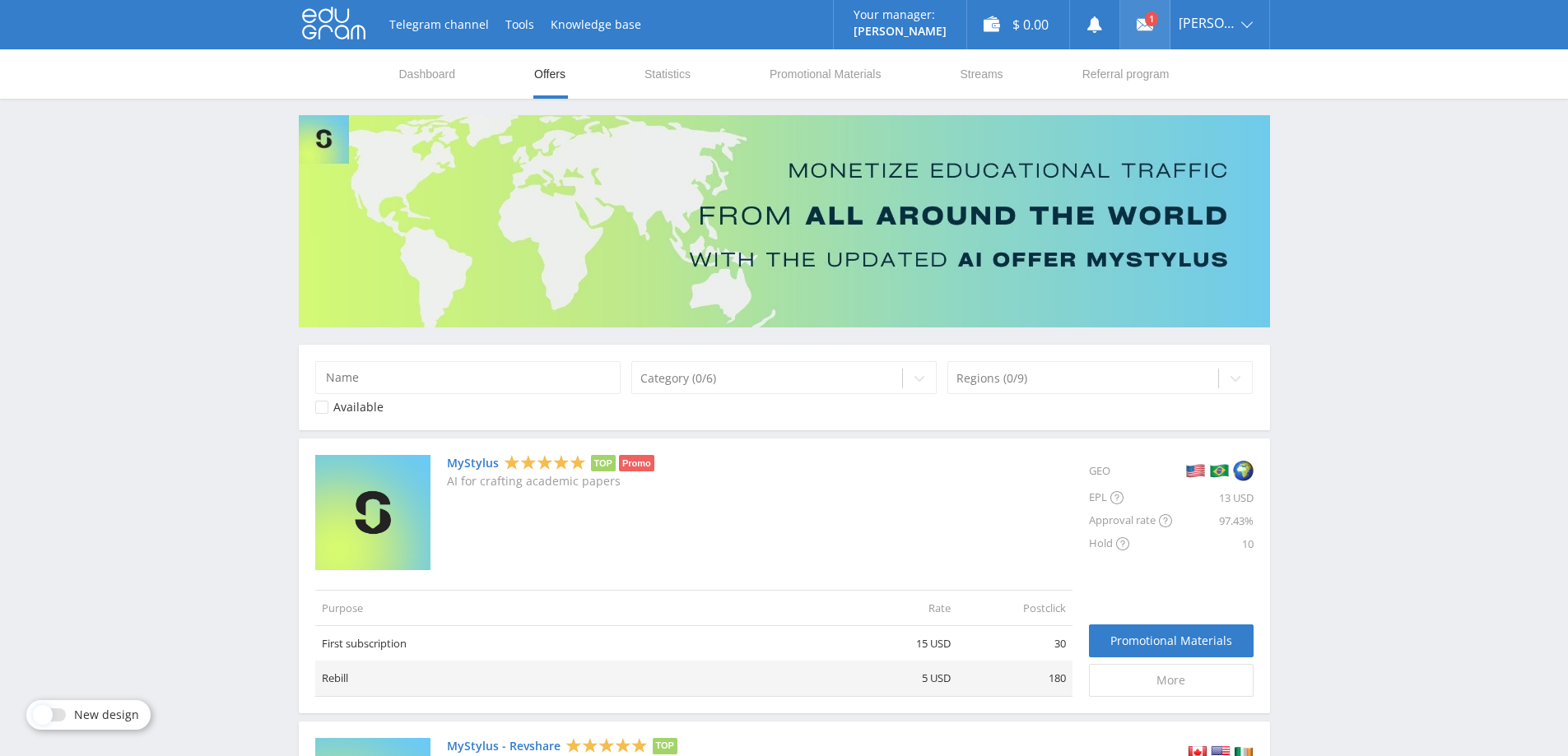
click at [1134, 37] on link at bounding box center [1145, 25] width 49 height 49
click at [1130, 21] on link at bounding box center [1145, 25] width 49 height 49
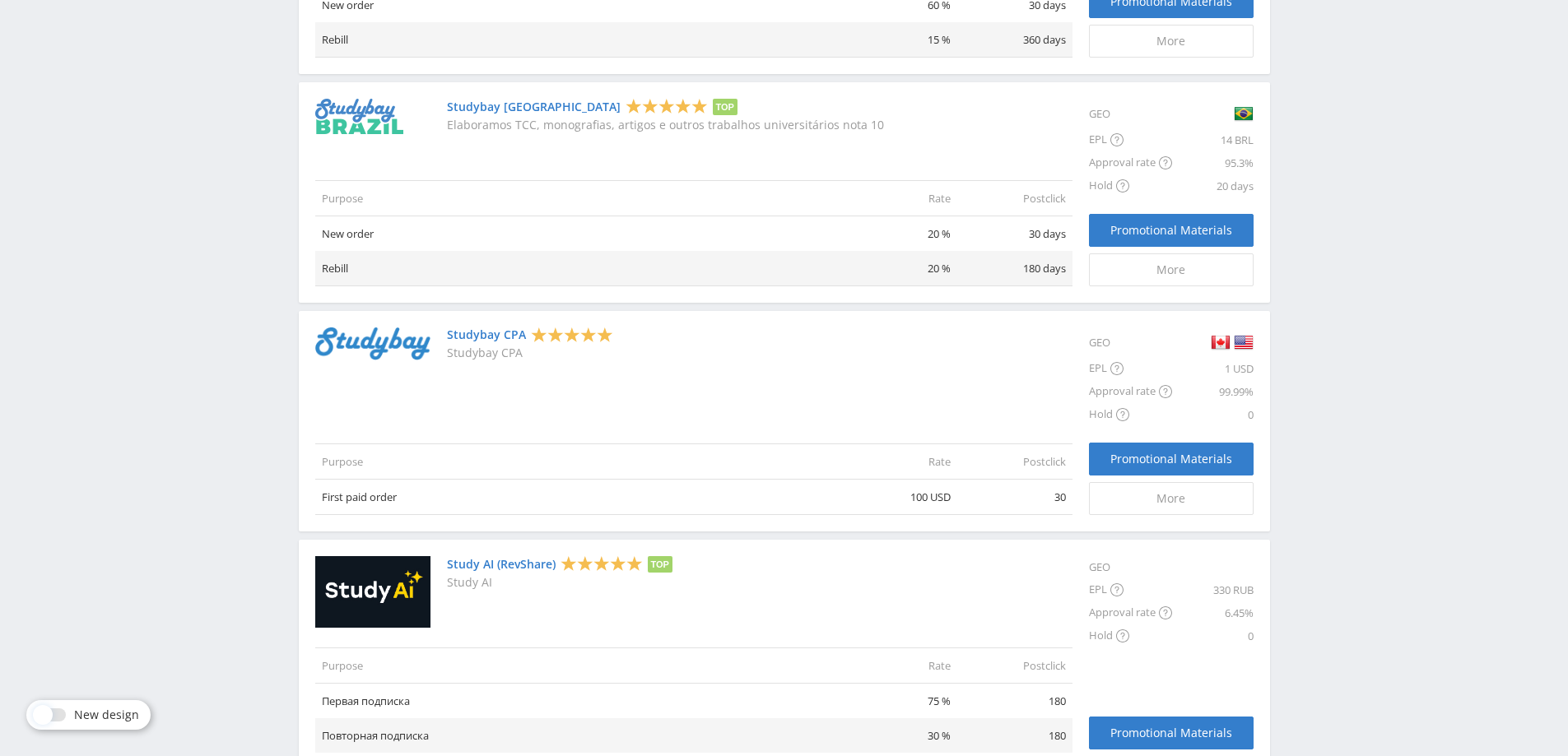
scroll to position [1284, 0]
